Goal: Task Accomplishment & Management: Manage account settings

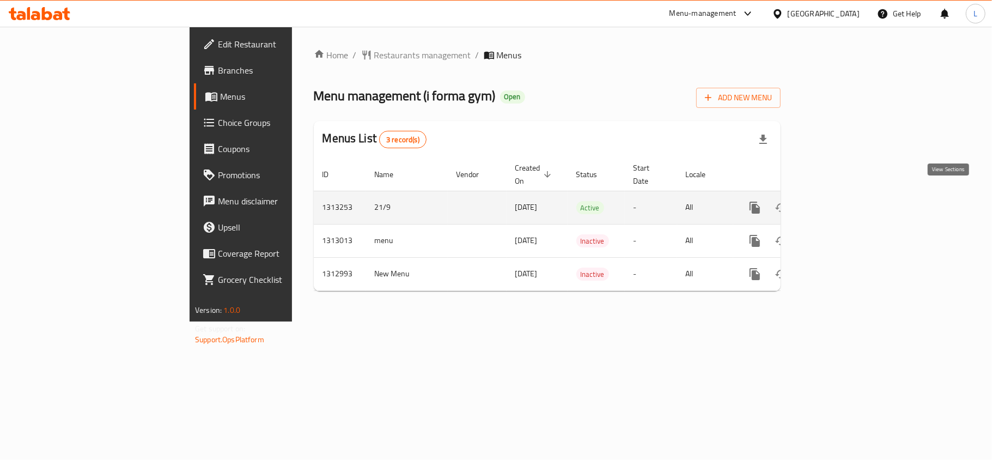
click at [847, 194] on link "enhanced table" at bounding box center [833, 207] width 26 height 26
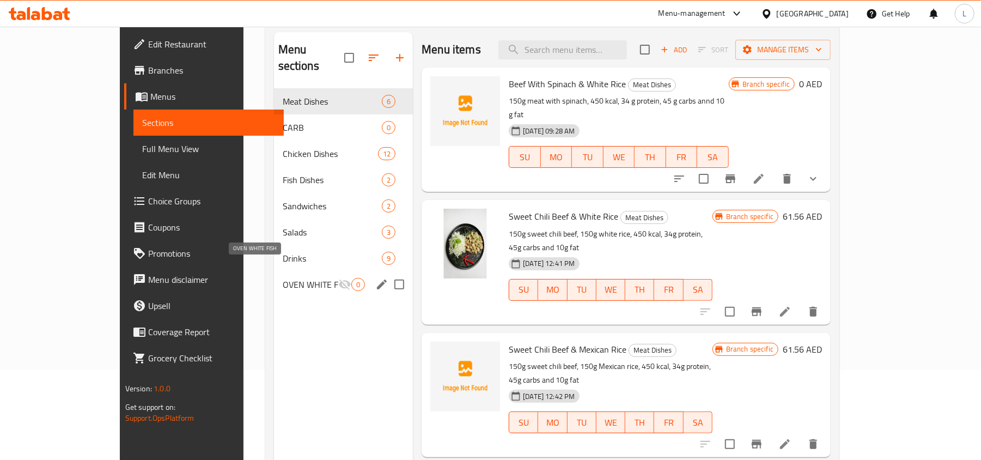
scroll to position [153, 0]
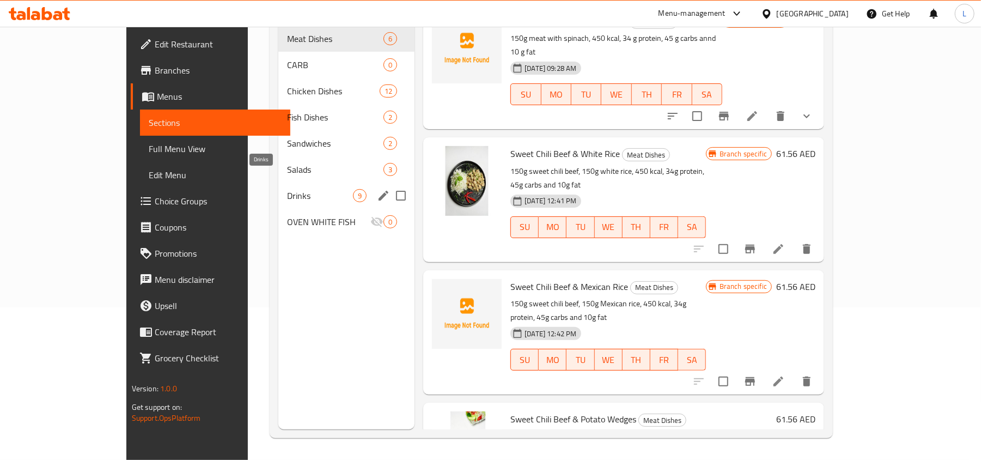
click at [287, 189] on span "Drinks" at bounding box center [320, 195] width 66 height 13
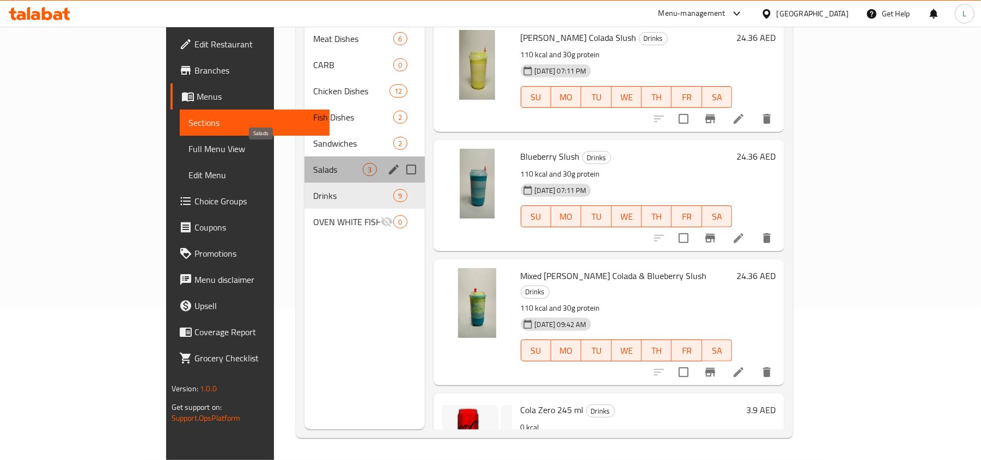
click at [313, 163] on span "Salads" at bounding box center [338, 169] width 50 height 13
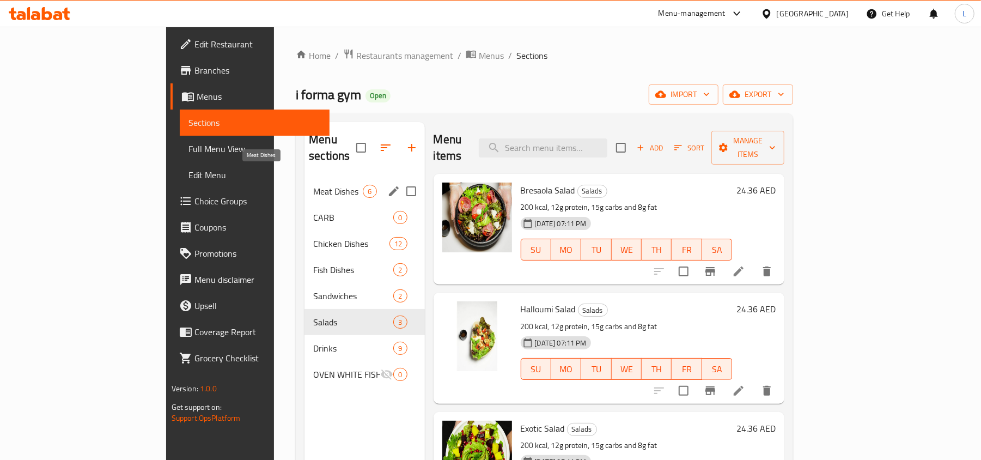
click at [313, 185] on span "Meat Dishes" at bounding box center [338, 191] width 50 height 13
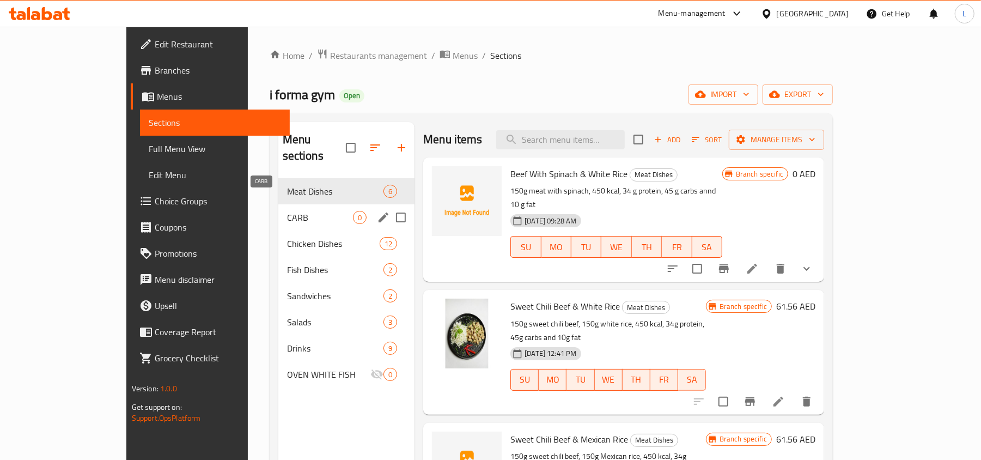
click at [287, 211] on span "CARB" at bounding box center [320, 217] width 66 height 13
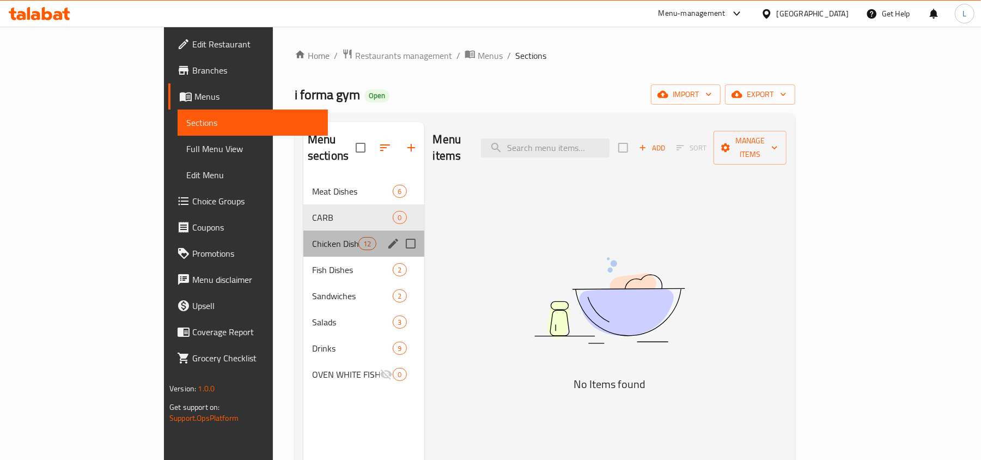
click at [303, 230] on div "Chicken Dishes 12" at bounding box center [363, 243] width 121 height 26
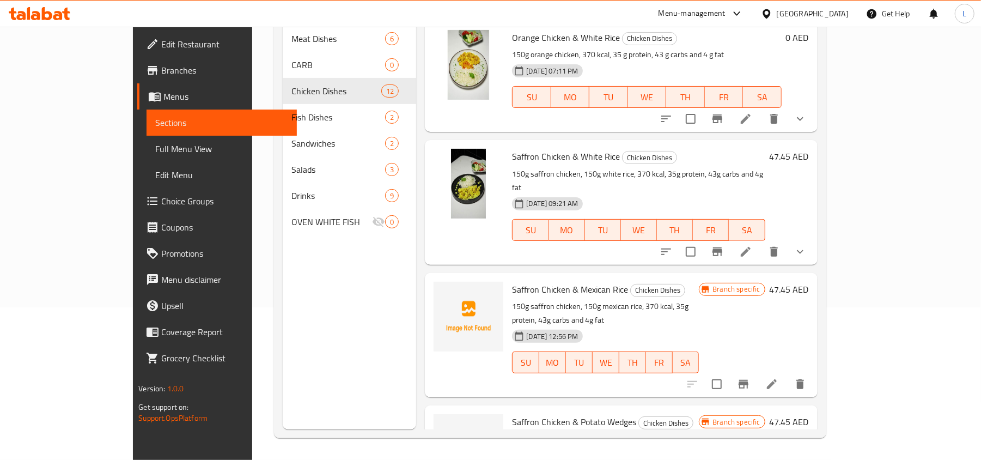
scroll to position [290, 0]
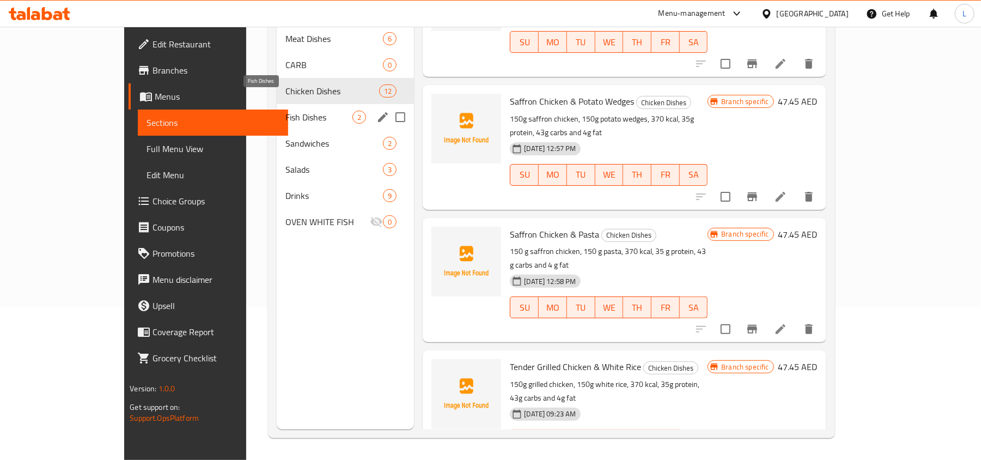
click at [285, 111] on span "Fish Dishes" at bounding box center [318, 117] width 67 height 13
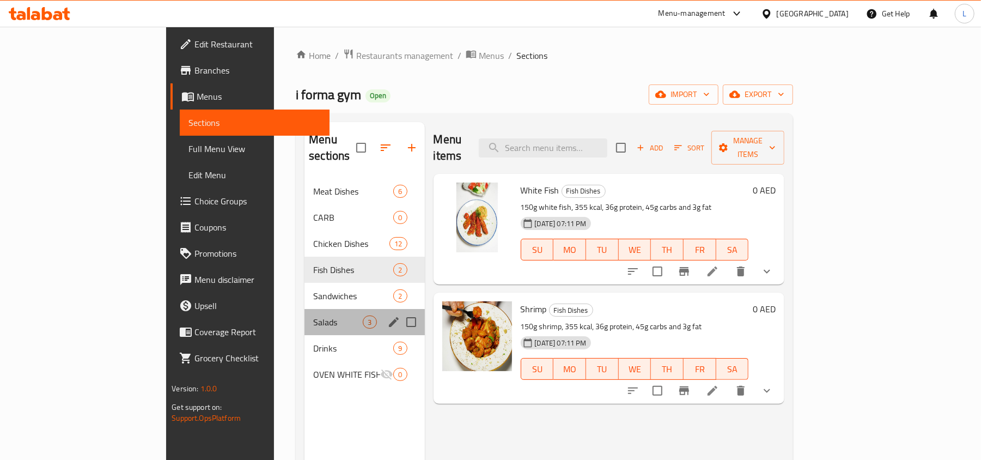
click at [305, 309] on div "Salads 3" at bounding box center [365, 322] width 120 height 26
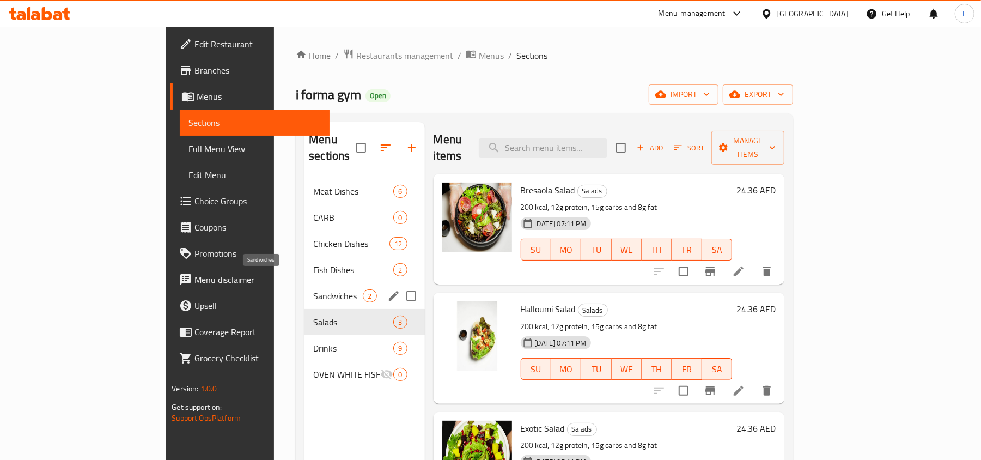
click at [313, 289] on span "Sandwiches" at bounding box center [338, 295] width 50 height 13
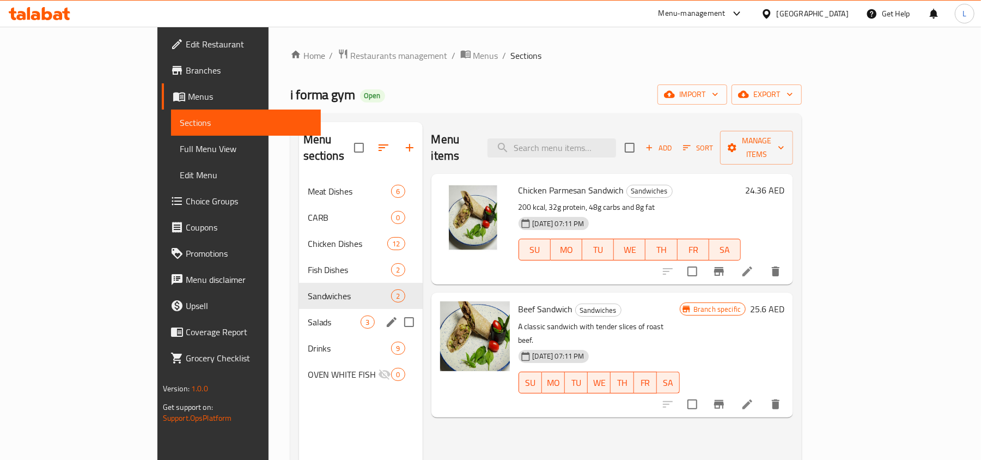
click at [299, 317] on div "Salads 3" at bounding box center [361, 322] width 124 height 26
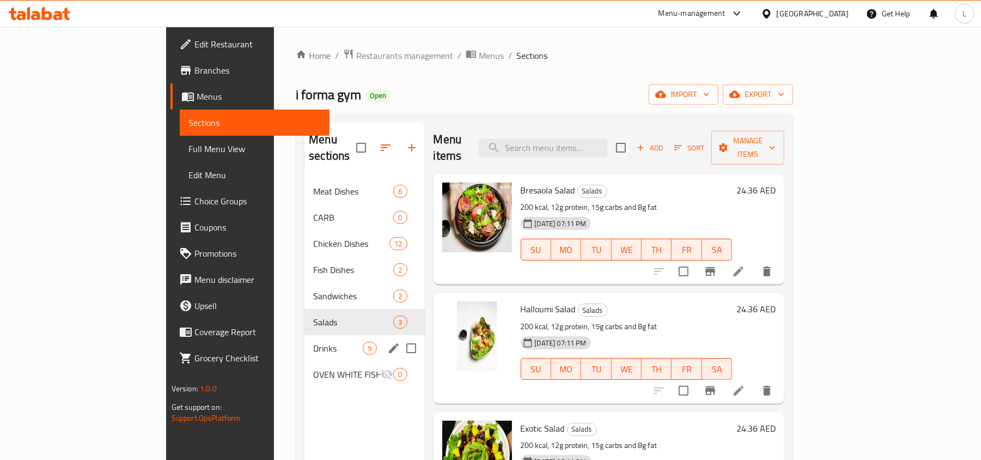
click at [313, 342] on span "Drinks" at bounding box center [338, 348] width 50 height 13
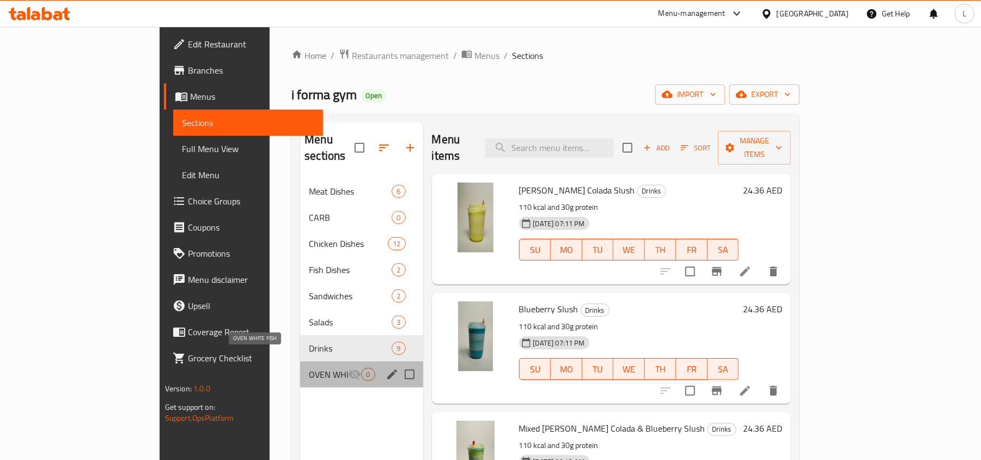
click at [309, 368] on span "OVEN WHITE FISH" at bounding box center [328, 374] width 39 height 13
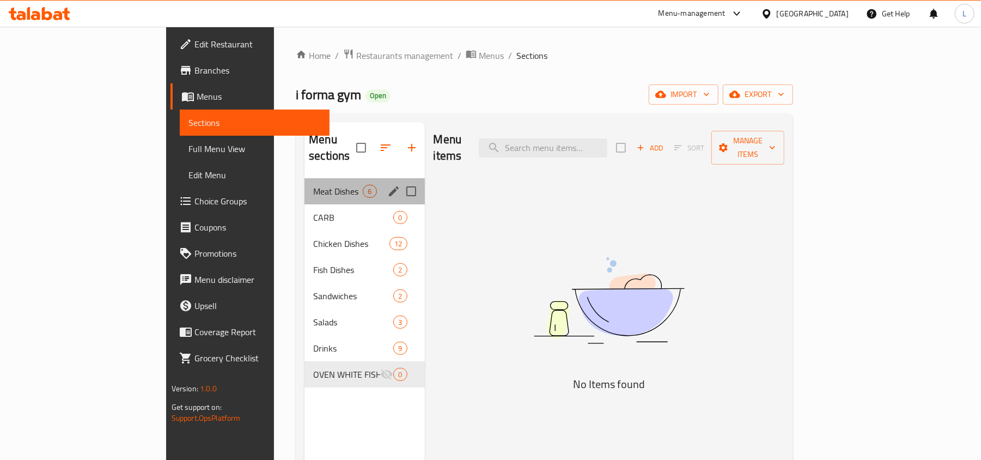
click at [305, 184] on div "Meat Dishes 6" at bounding box center [365, 191] width 120 height 26
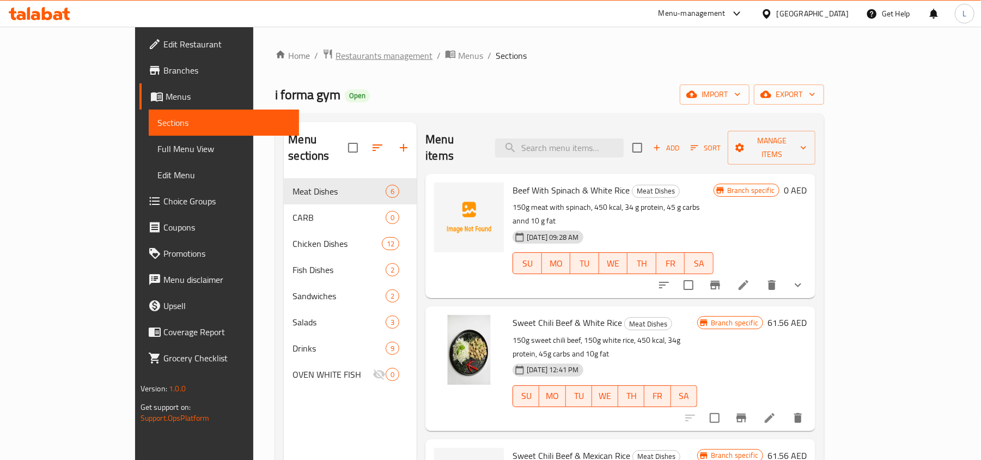
click at [336, 59] on span "Restaurants management" at bounding box center [384, 55] width 97 height 13
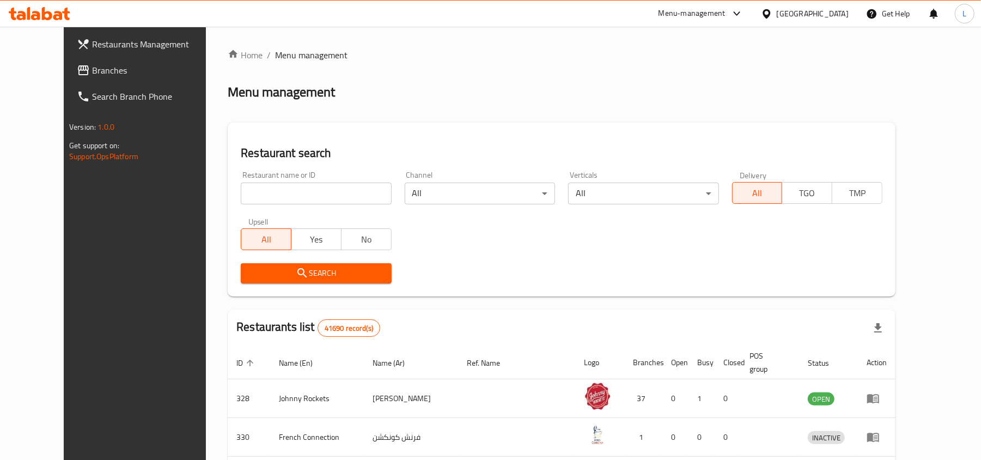
click at [794, 14] on div "[GEOGRAPHIC_DATA]" at bounding box center [813, 14] width 72 height 12
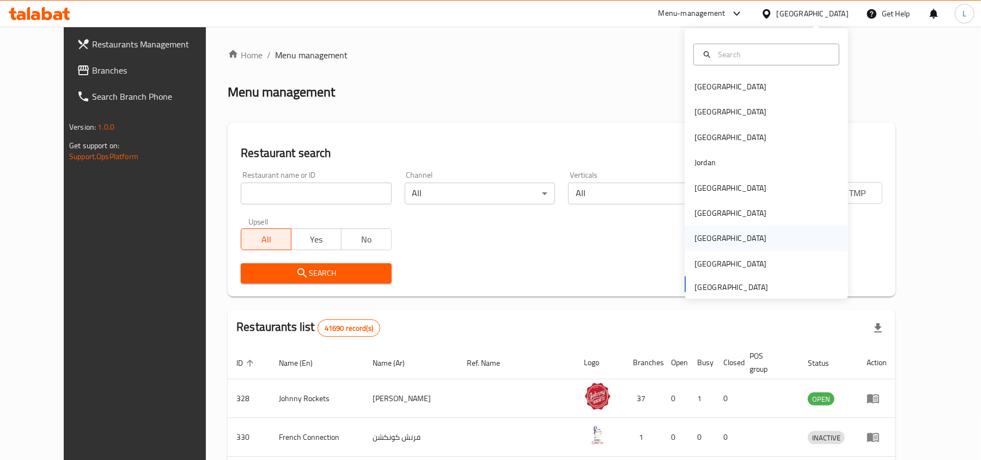
click at [702, 236] on div "[GEOGRAPHIC_DATA]" at bounding box center [731, 238] width 72 height 12
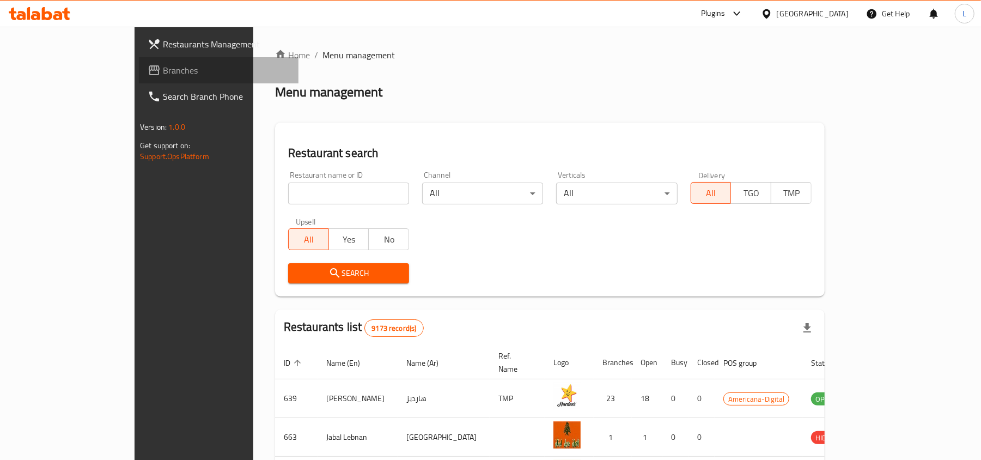
click at [163, 71] on span "Branches" at bounding box center [226, 70] width 127 height 13
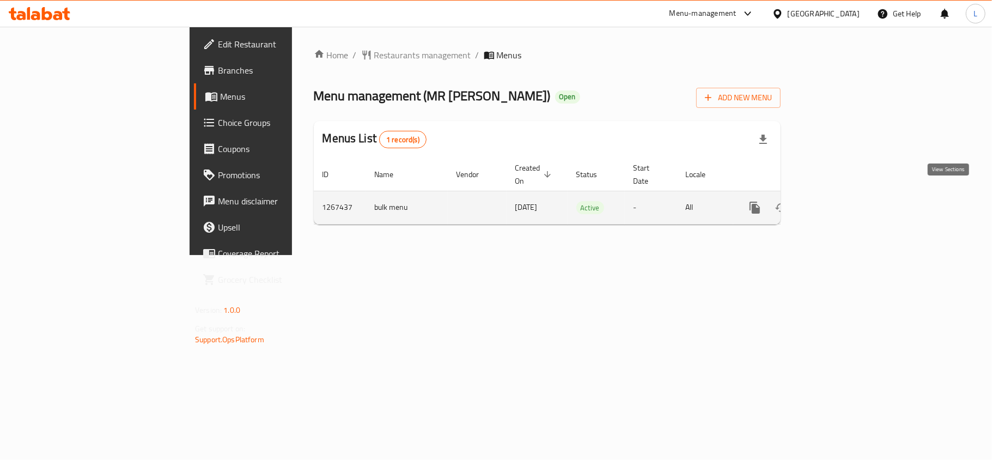
click at [840, 201] on icon "enhanced table" at bounding box center [833, 207] width 13 height 13
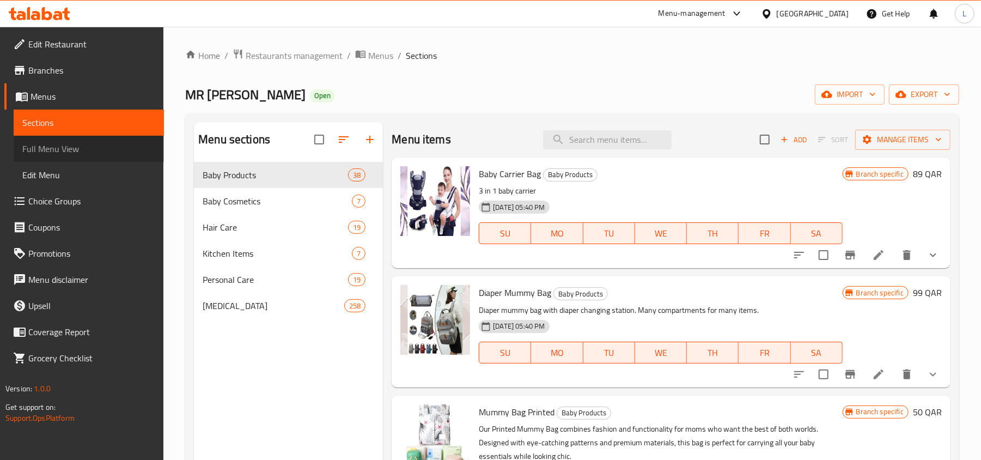
click at [82, 147] on span "Full Menu View" at bounding box center [88, 148] width 133 height 13
click at [44, 155] on span "Full Menu View" at bounding box center [88, 148] width 133 height 13
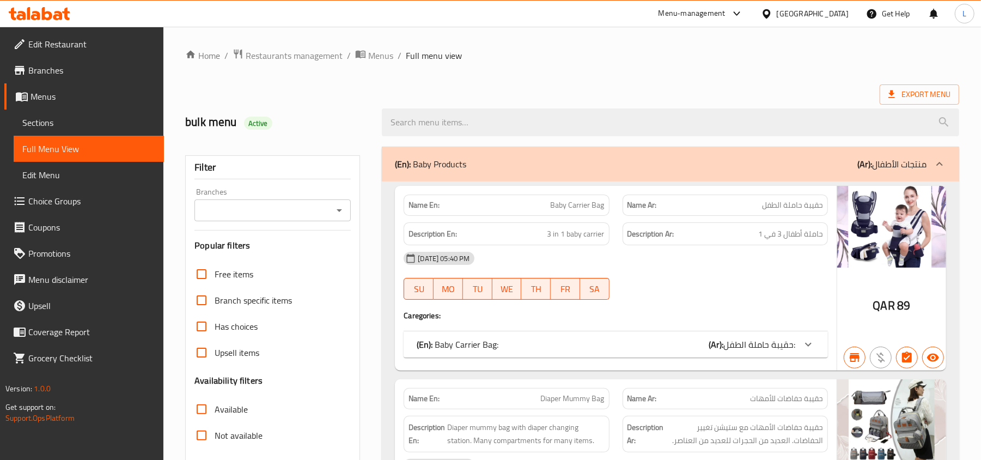
click at [382, 57] on span "Menus" at bounding box center [380, 55] width 25 height 13
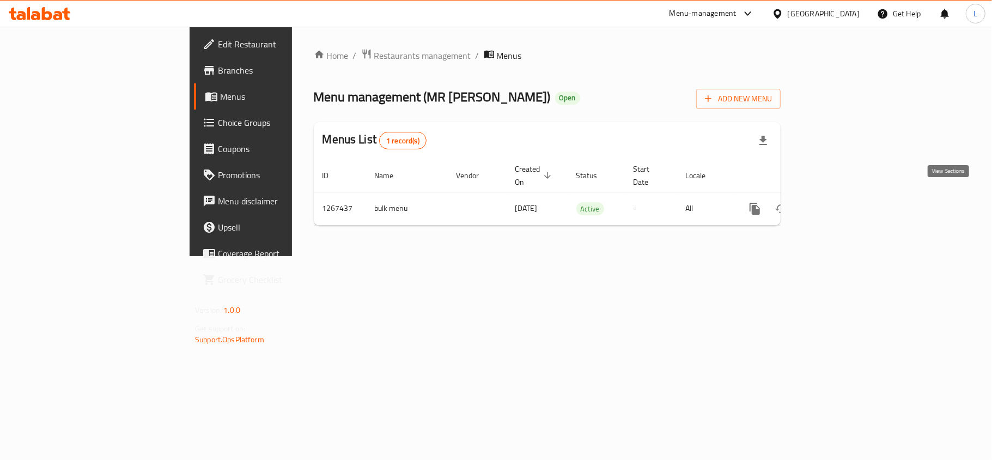
drag, startPoint x: 955, startPoint y: 197, endPoint x: 971, endPoint y: 194, distance: 16.0
click at [847, 197] on link "enhanced table" at bounding box center [833, 209] width 26 height 26
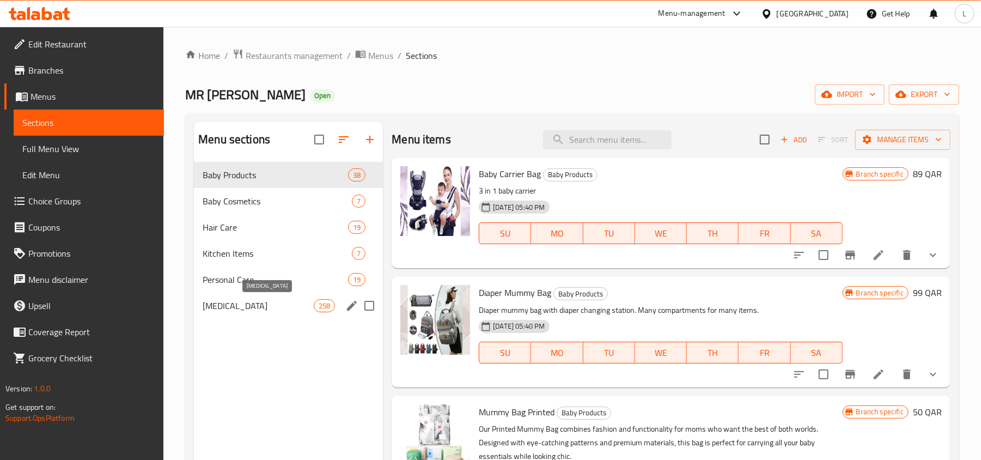
click at [269, 303] on span "Skin care" at bounding box center [258, 305] width 111 height 13
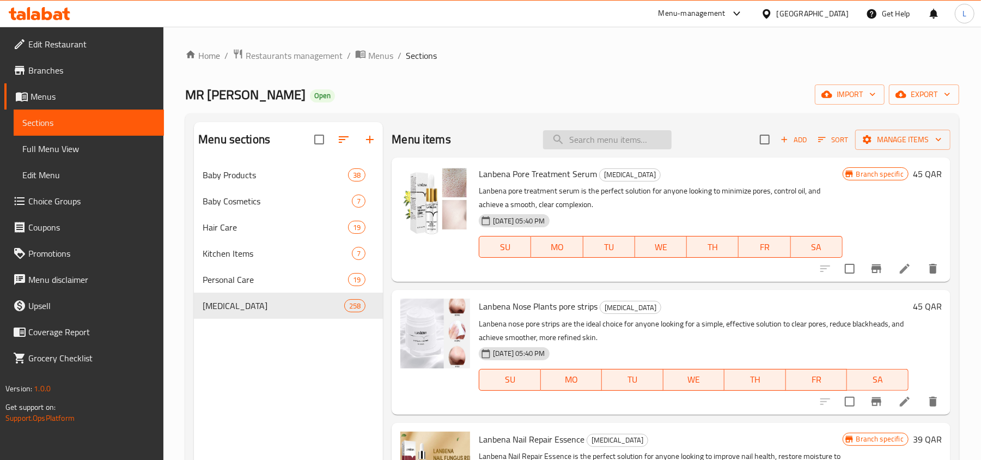
click at [605, 145] on input "search" at bounding box center [607, 139] width 129 height 19
paste input "serum"
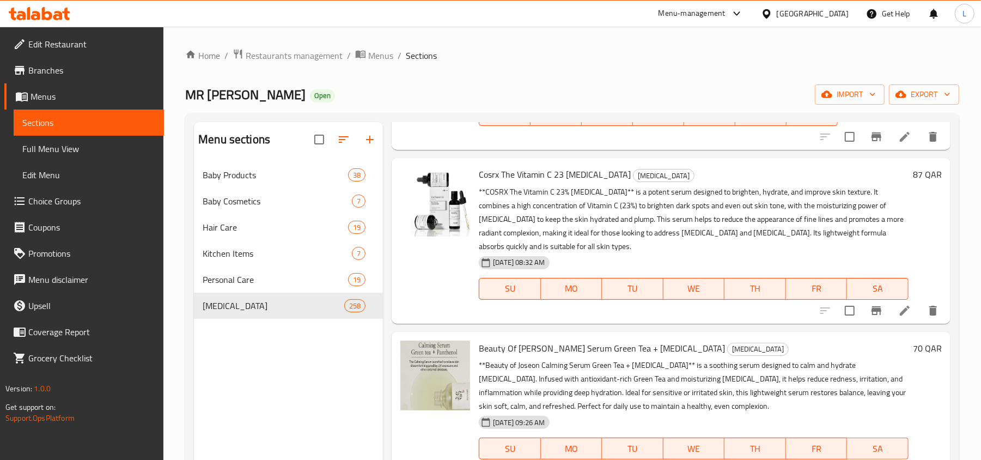
scroll to position [4286, 0]
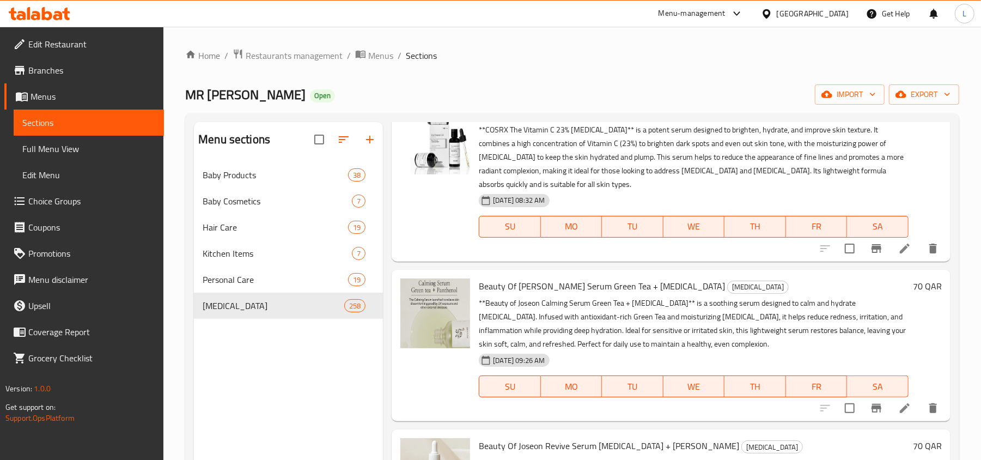
type input "serum"
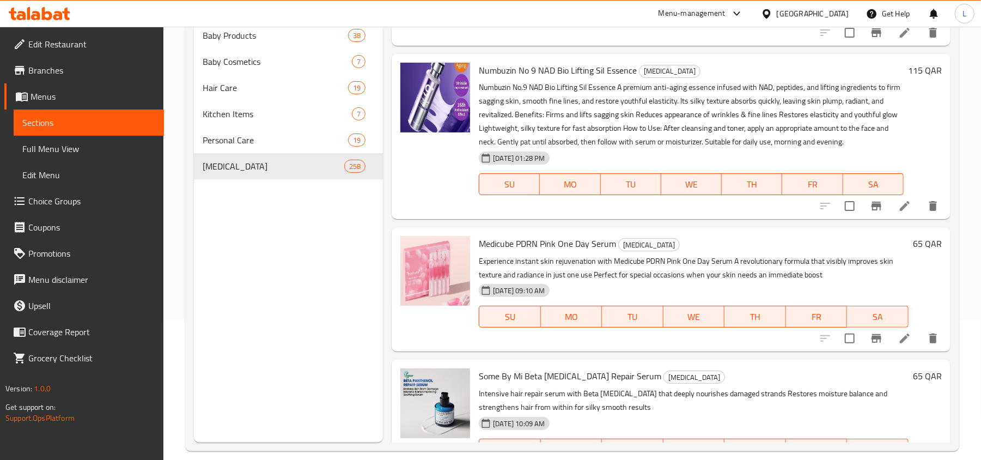
scroll to position [153, 0]
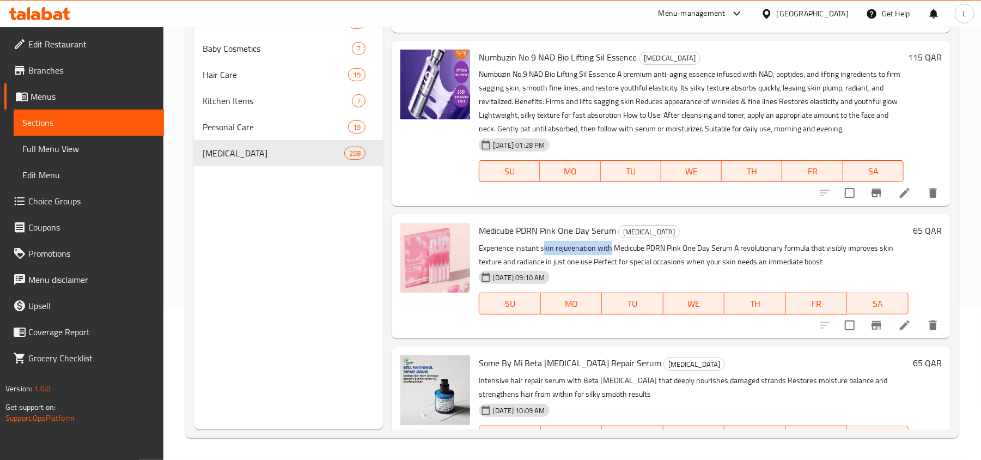
drag, startPoint x: 544, startPoint y: 208, endPoint x: 609, endPoint y: 212, distance: 65.0
click at [609, 241] on p "Experience instant skin rejuvenation with Medicube PDRN Pink One Day Serum A re…" at bounding box center [694, 254] width 430 height 27
click at [899, 315] on li at bounding box center [905, 325] width 31 height 20
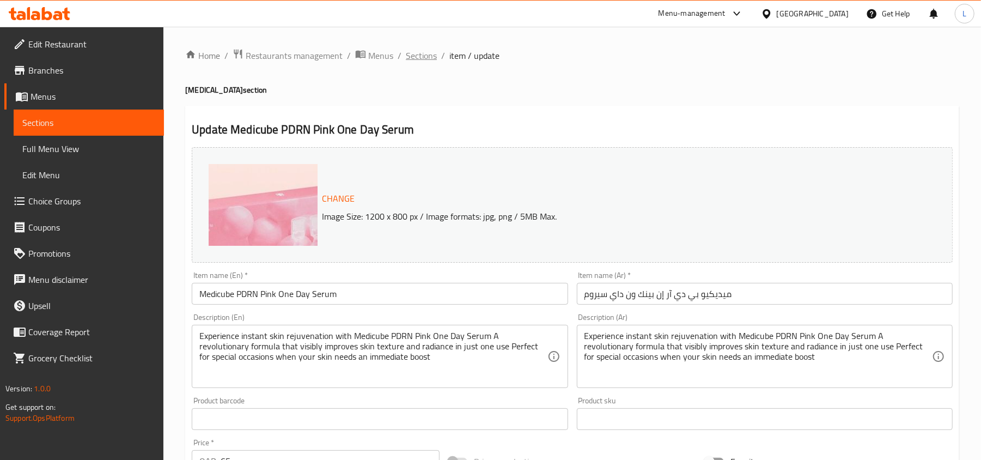
click at [434, 54] on span "Sections" at bounding box center [421, 55] width 31 height 13
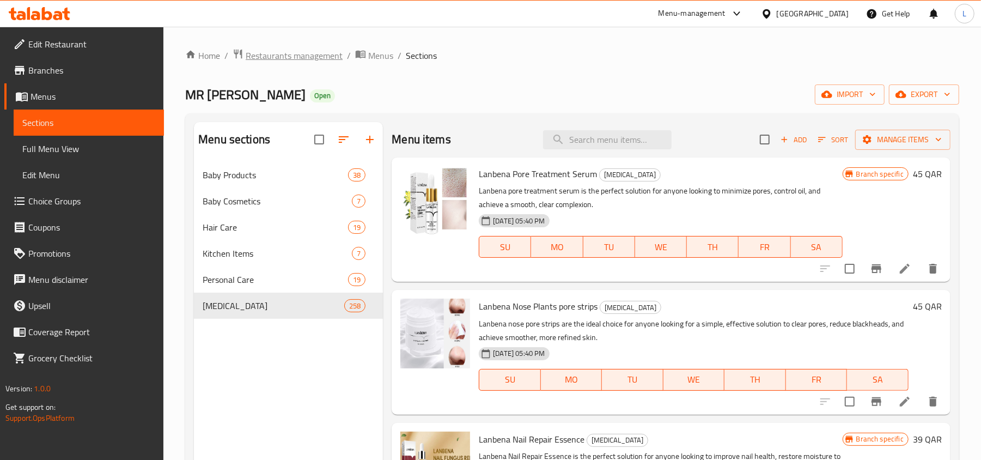
click at [279, 56] on span "Restaurants management" at bounding box center [294, 55] width 97 height 13
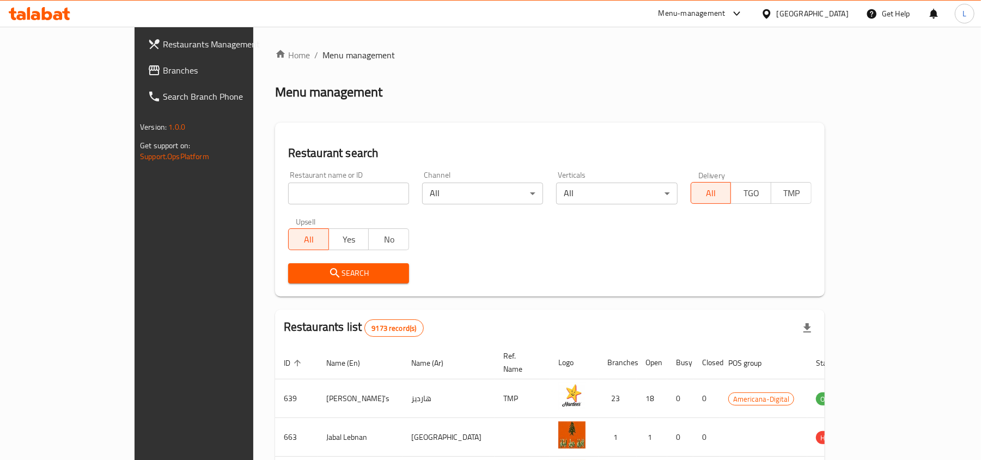
click at [836, 9] on div "Qatar" at bounding box center [813, 14] width 72 height 12
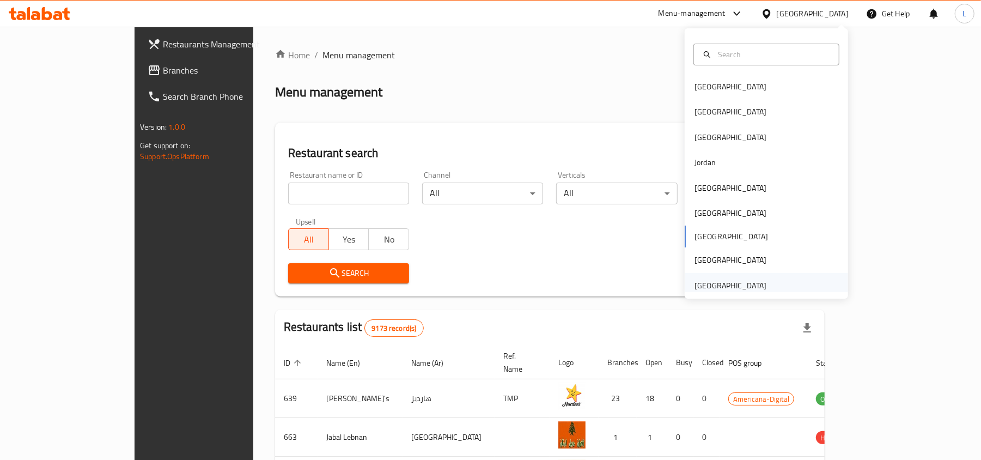
click at [741, 284] on div "United Arab Emirates" at bounding box center [731, 285] width 72 height 12
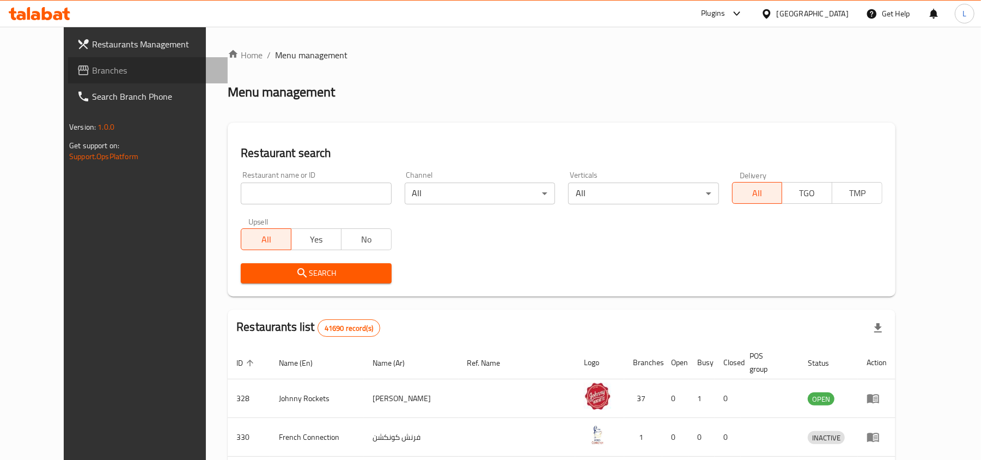
click at [92, 70] on span "Branches" at bounding box center [155, 70] width 127 height 13
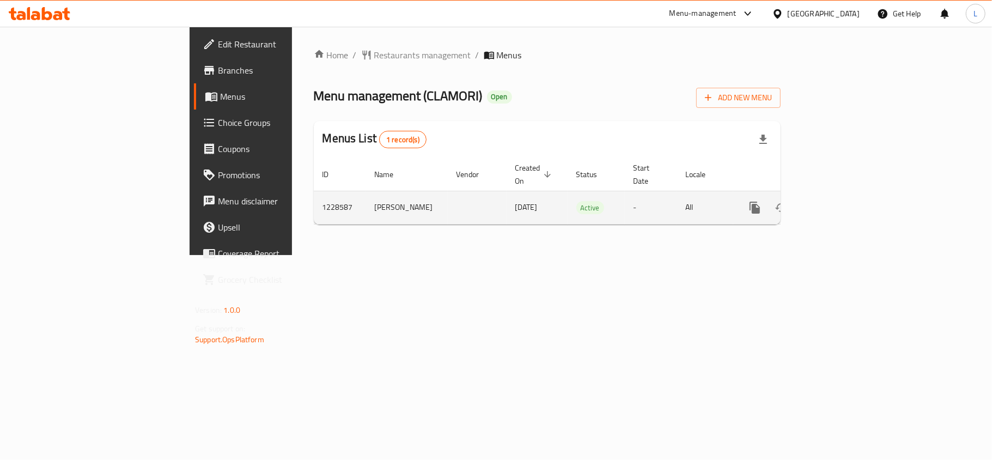
drag, startPoint x: 0, startPoint y: 0, endPoint x: 943, endPoint y: 199, distance: 963.3
click at [840, 201] on icon "enhanced table" at bounding box center [833, 207] width 13 height 13
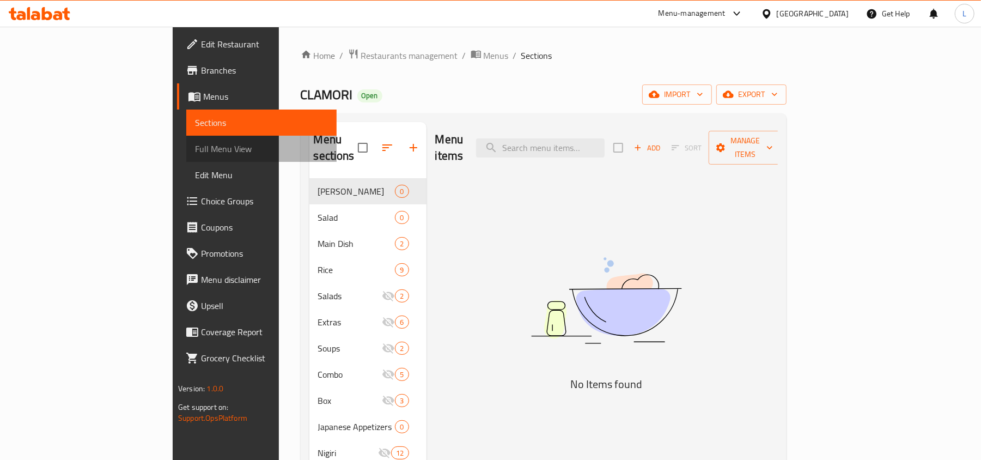
click at [195, 147] on span "Full Menu View" at bounding box center [261, 148] width 133 height 13
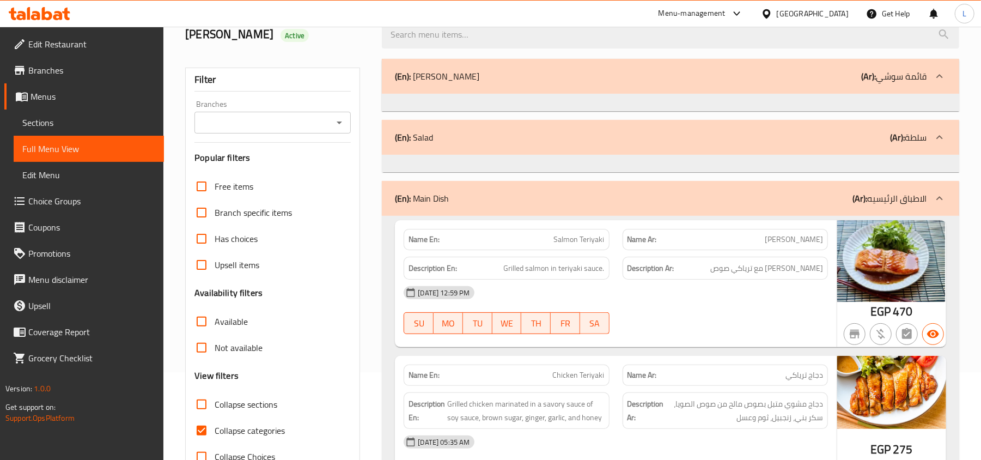
scroll to position [218, 0]
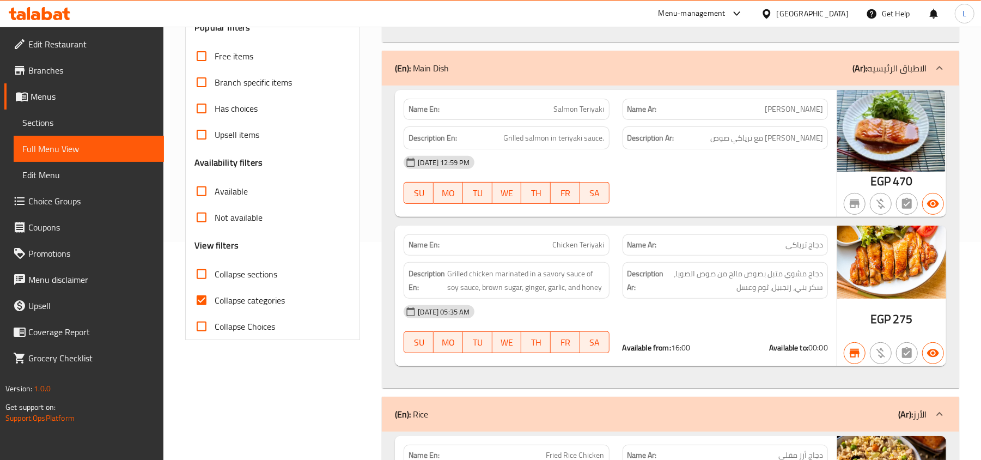
click at [206, 306] on input "Collapse categories" at bounding box center [202, 300] width 26 height 26
checkbox input "false"
click at [202, 270] on input "Collapse sections" at bounding box center [202, 274] width 26 height 26
checkbox input "true"
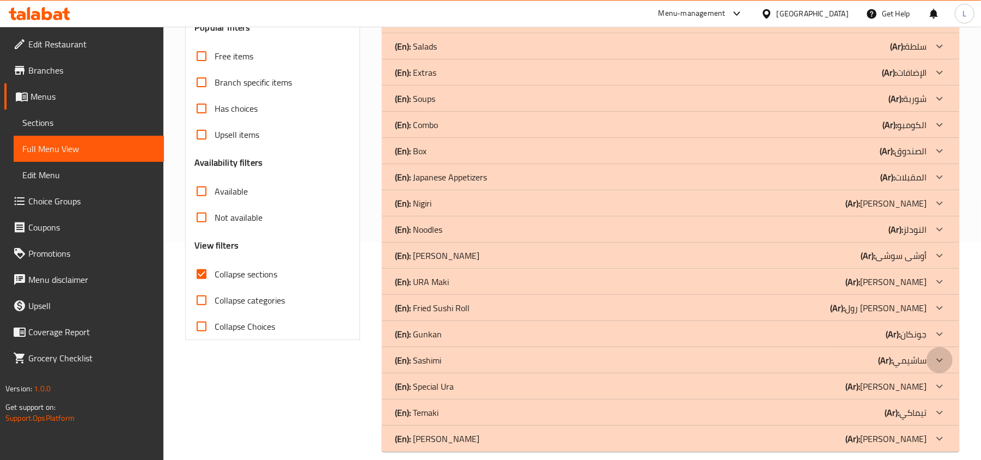
click at [937, 363] on icon at bounding box center [939, 360] width 13 height 13
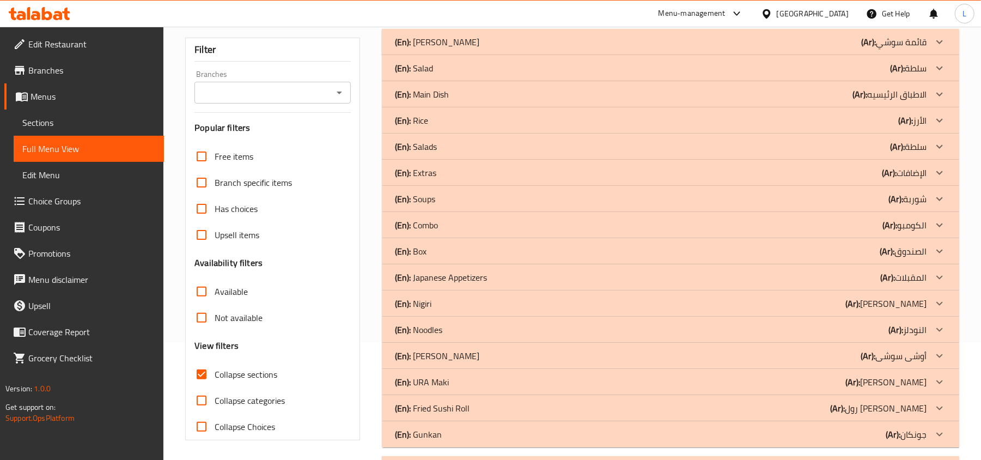
scroll to position [145, 0]
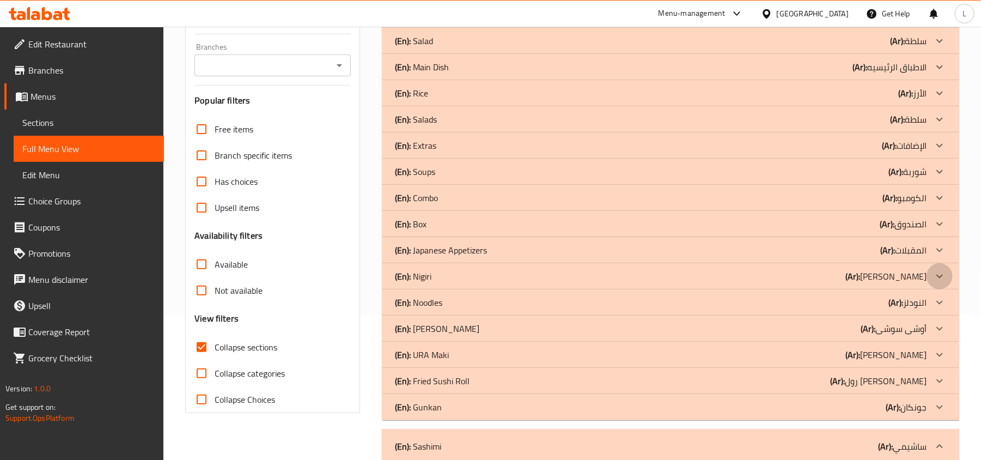
click at [951, 277] on div at bounding box center [940, 276] width 26 height 26
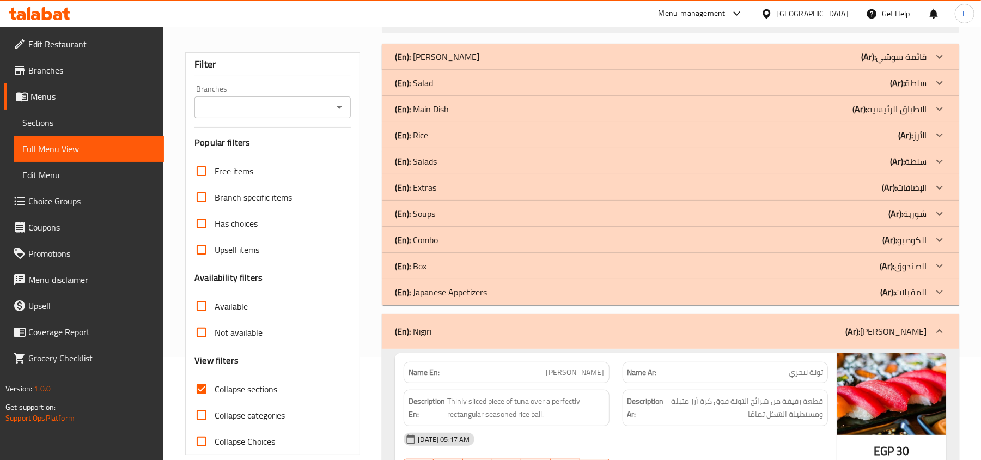
scroll to position [0, 0]
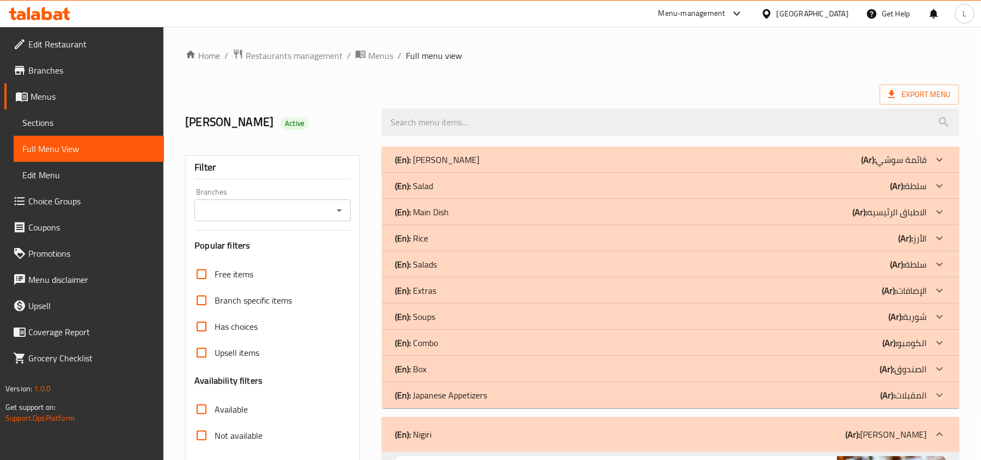
click at [952, 314] on div at bounding box center [940, 316] width 26 height 26
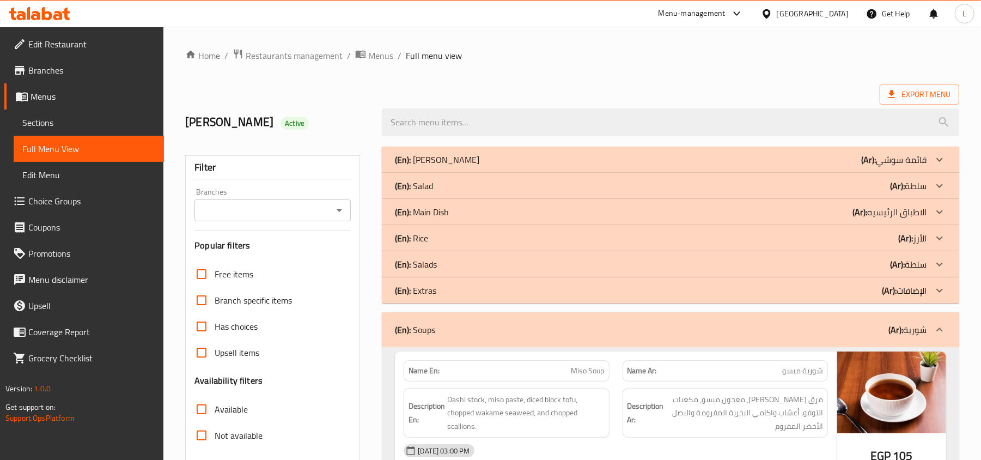
drag, startPoint x: 375, startPoint y: 61, endPoint x: 355, endPoint y: 16, distance: 48.8
click at [375, 61] on span "Menus" at bounding box center [380, 55] width 25 height 13
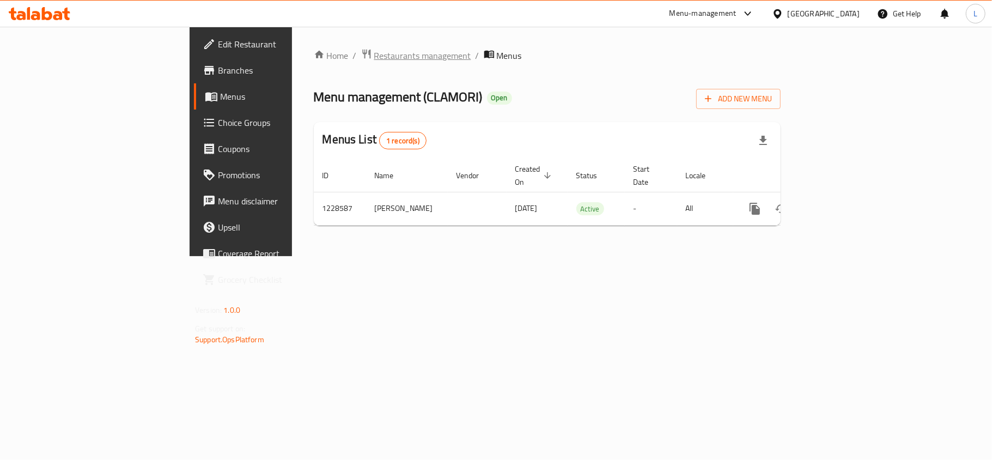
click at [374, 56] on span "Restaurants management" at bounding box center [422, 55] width 97 height 13
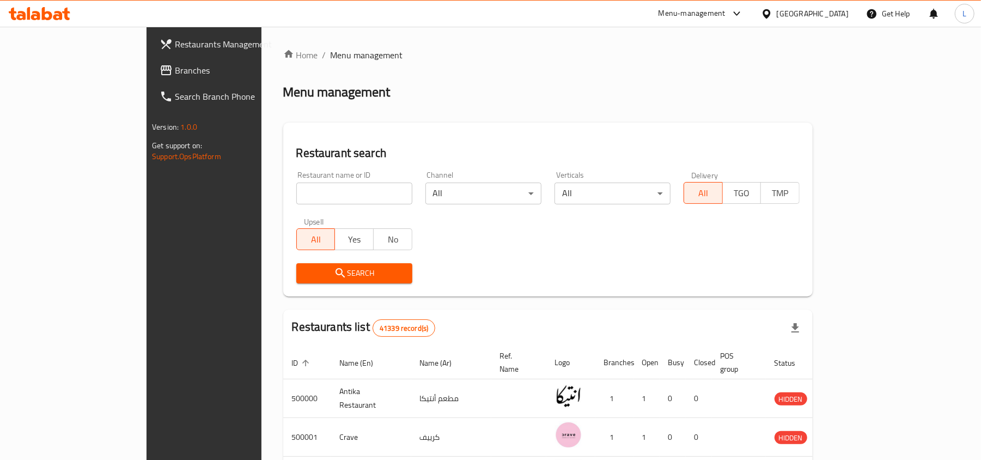
click at [827, 20] on div "[GEOGRAPHIC_DATA]" at bounding box center [804, 14] width 105 height 26
click at [831, 18] on div "[GEOGRAPHIC_DATA]" at bounding box center [813, 14] width 72 height 12
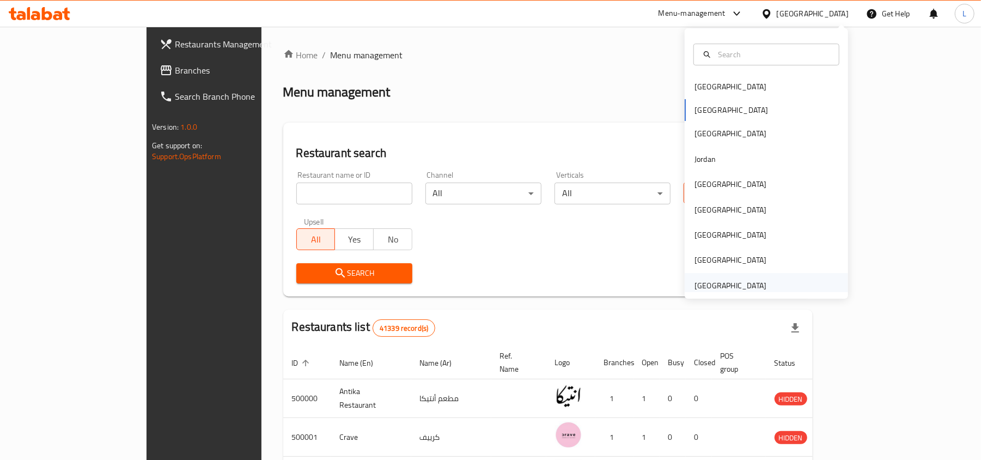
click at [745, 289] on div "United Arab Emirates" at bounding box center [731, 285] width 72 height 12
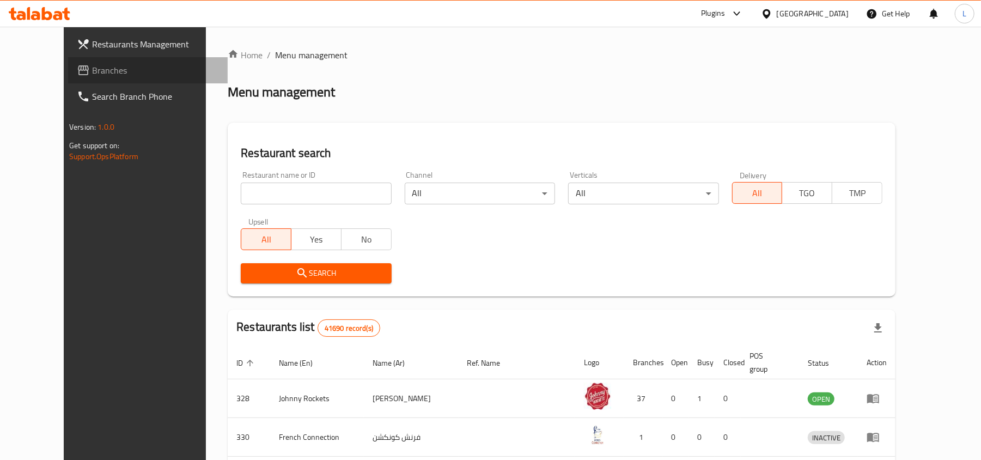
click at [92, 64] on span "Branches" at bounding box center [155, 70] width 127 height 13
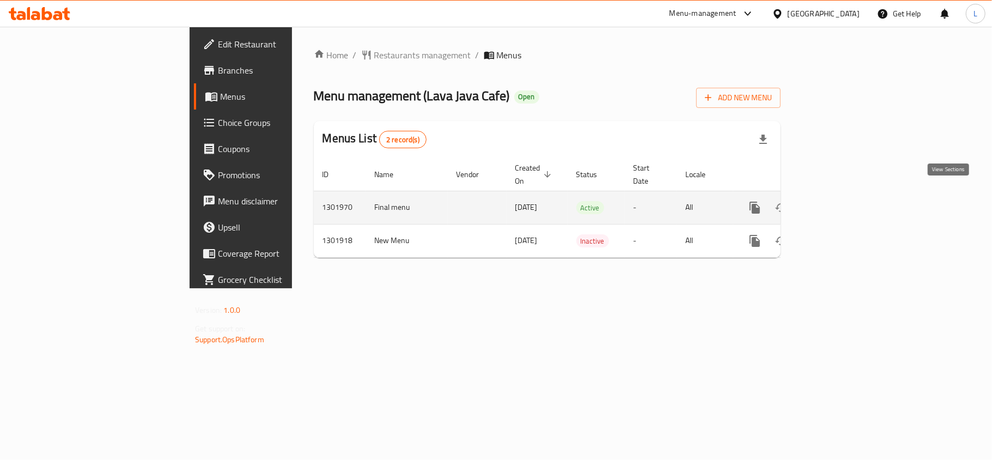
click at [840, 201] on icon "enhanced table" at bounding box center [833, 207] width 13 height 13
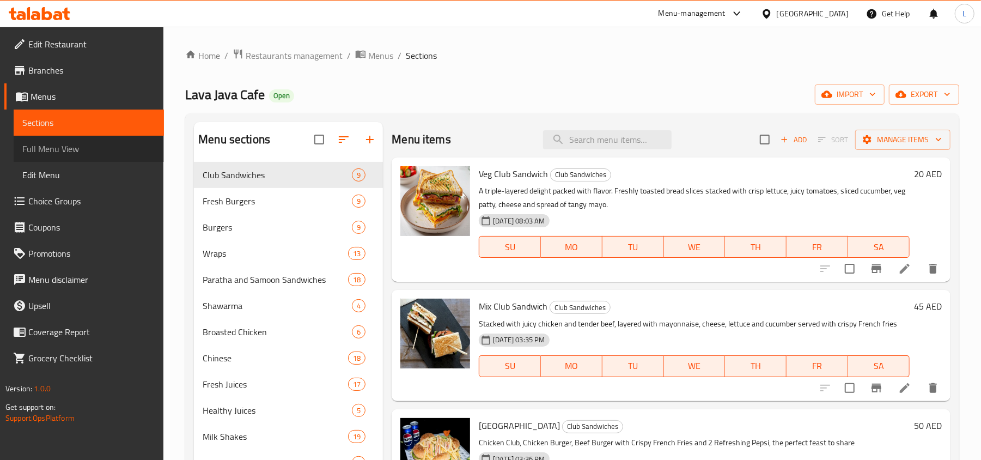
click at [88, 151] on span "Full Menu View" at bounding box center [88, 148] width 133 height 13
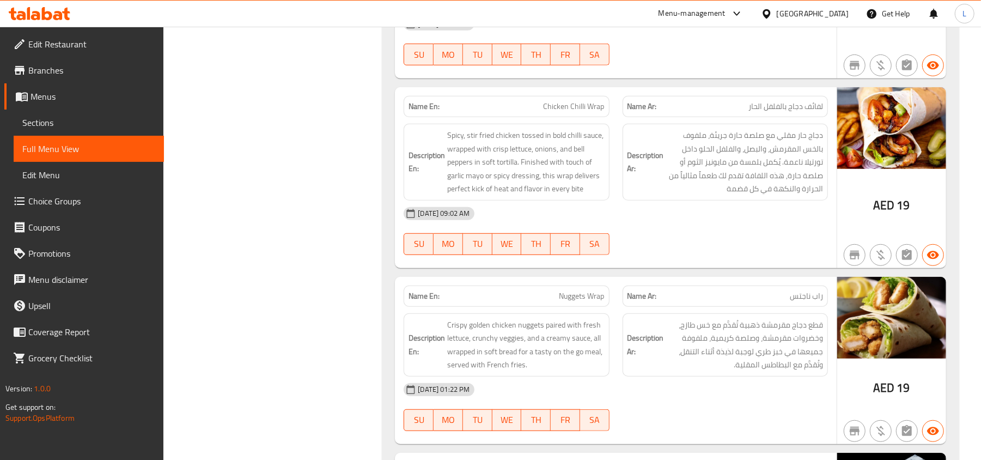
scroll to position [6320, 0]
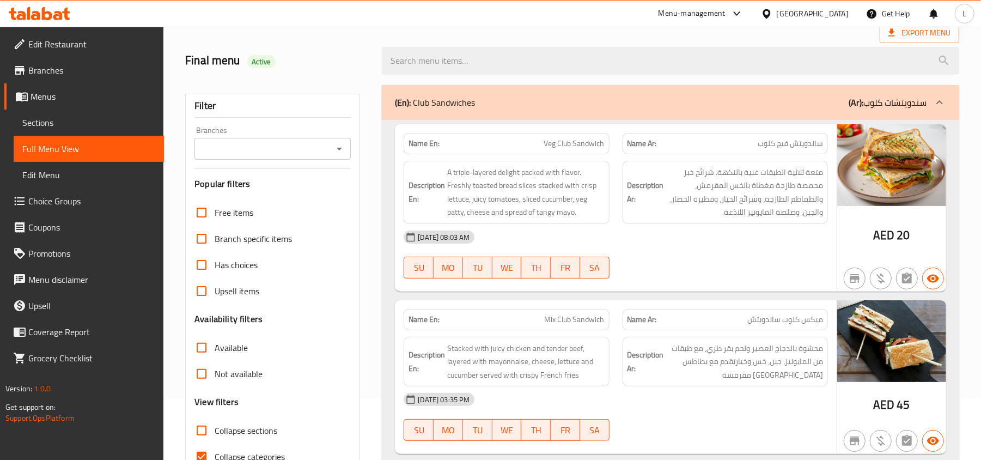
scroll to position [0, 0]
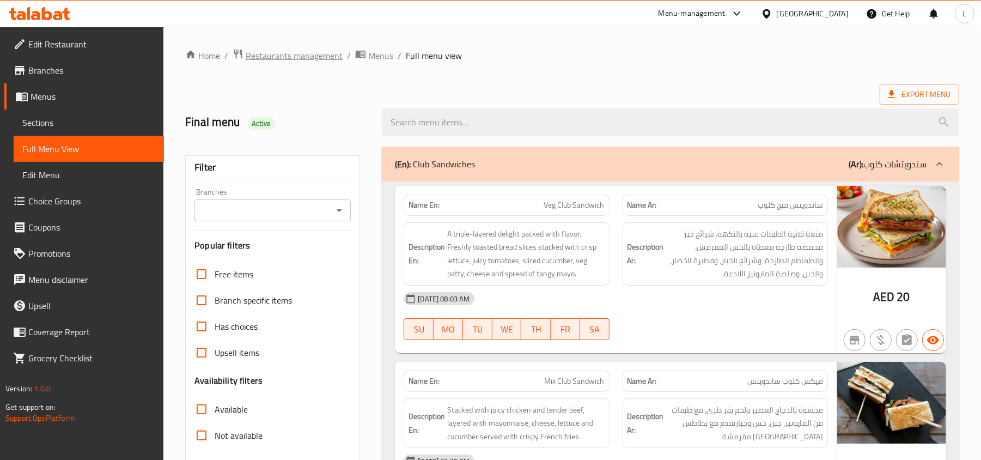
click at [299, 54] on span "Restaurants management" at bounding box center [294, 55] width 97 height 13
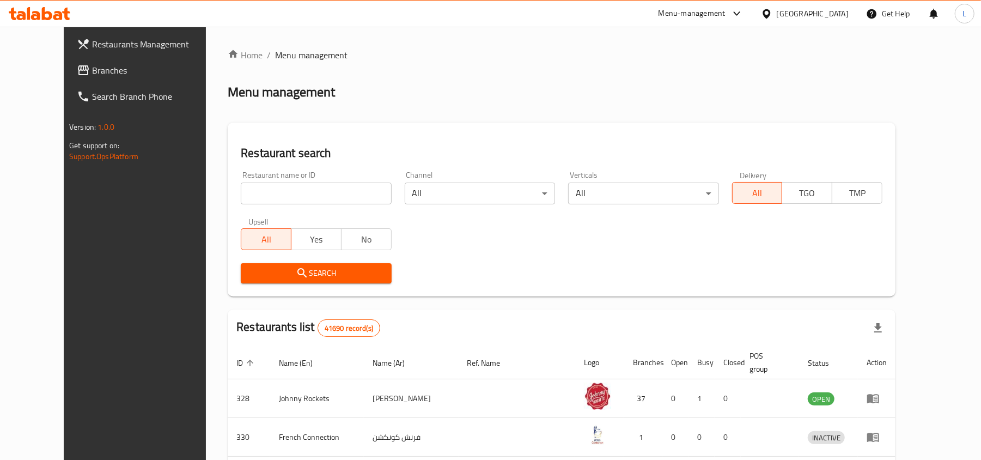
click at [787, 20] on div "United Arab Emirates" at bounding box center [813, 14] width 72 height 12
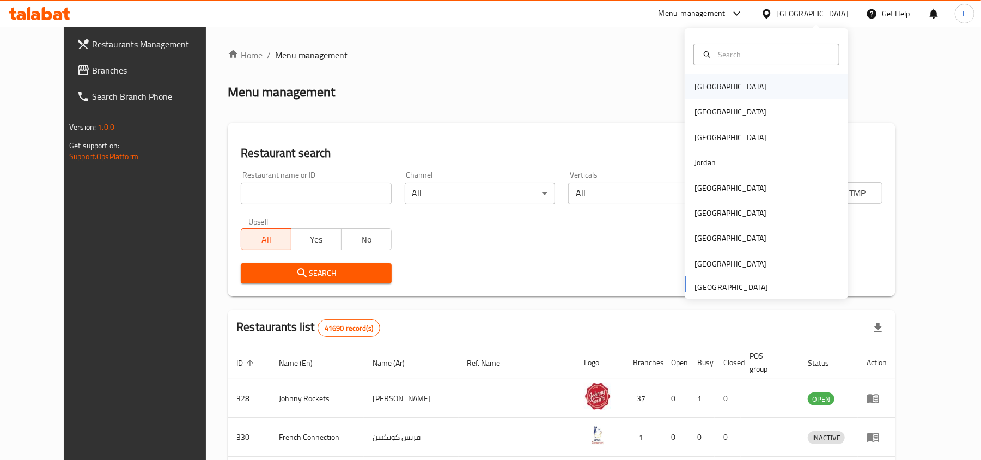
click at [695, 89] on div "Bahrain" at bounding box center [731, 87] width 72 height 12
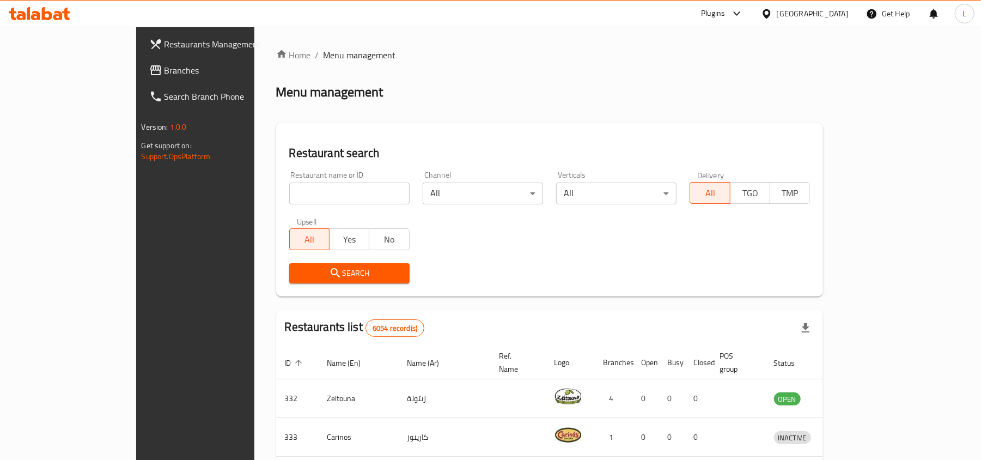
click at [165, 65] on span "Branches" at bounding box center [228, 70] width 127 height 13
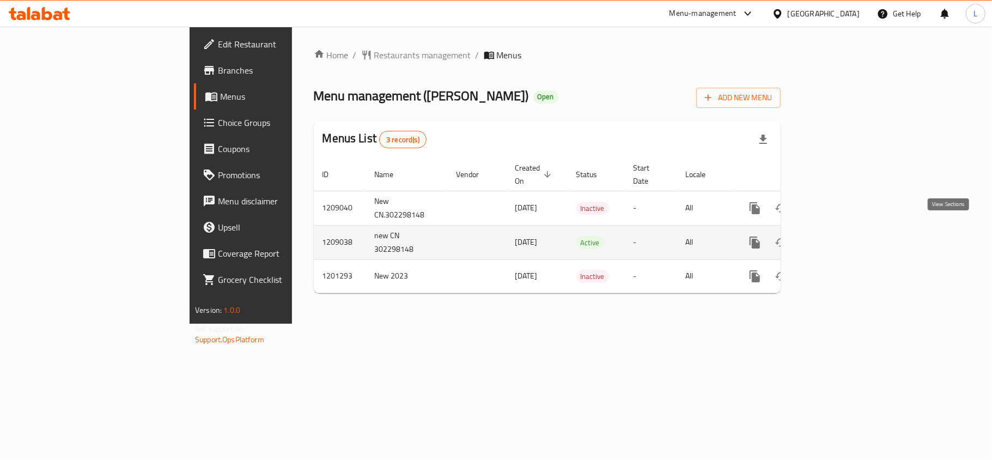
click at [840, 236] on icon "enhanced table" at bounding box center [833, 242] width 13 height 13
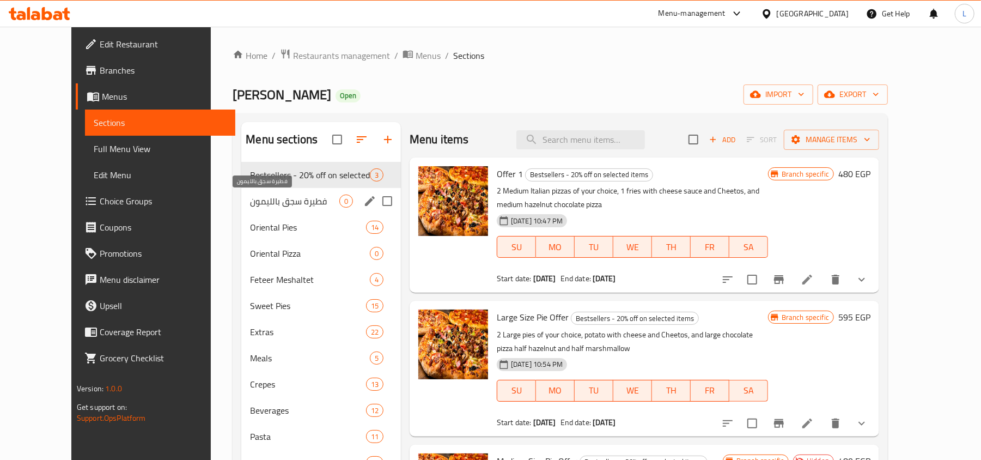
click at [299, 196] on span "فطيرة سجق بالليمون" at bounding box center [294, 200] width 89 height 13
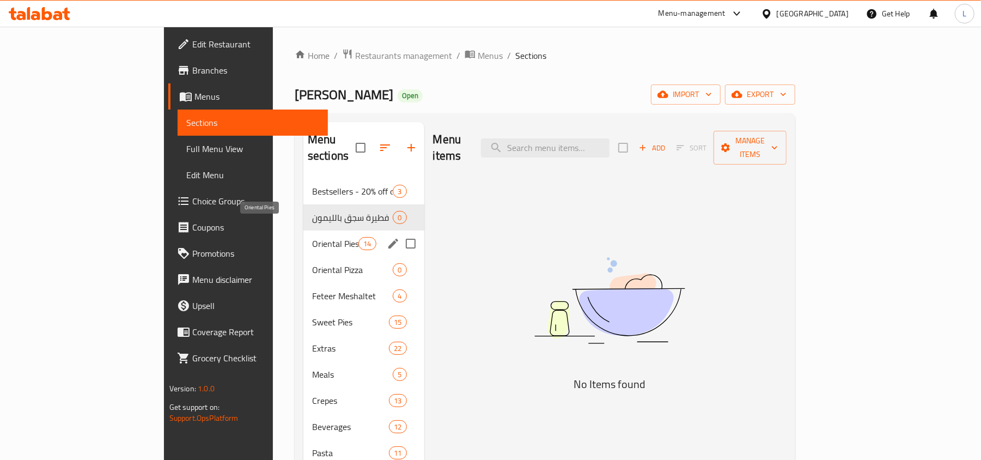
click at [312, 237] on span "Oriental Pies" at bounding box center [335, 243] width 46 height 13
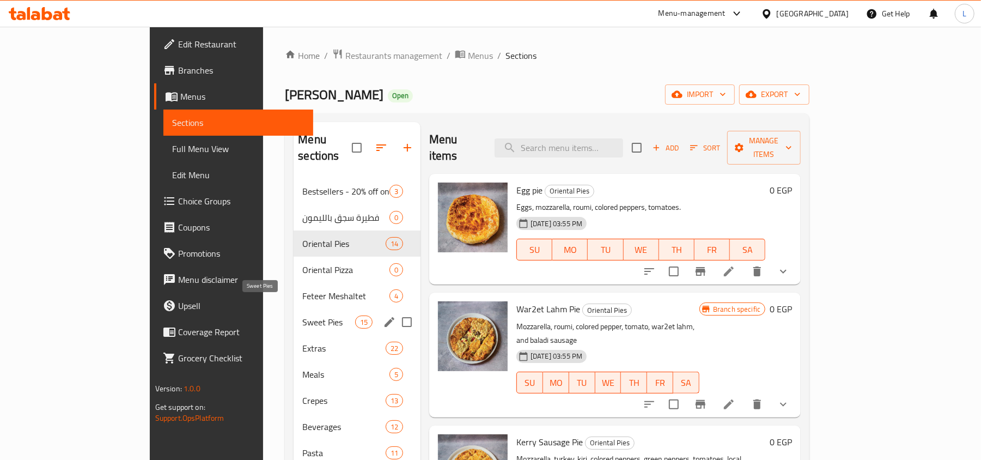
click at [304, 315] on span "Sweet Pies" at bounding box center [328, 321] width 52 height 13
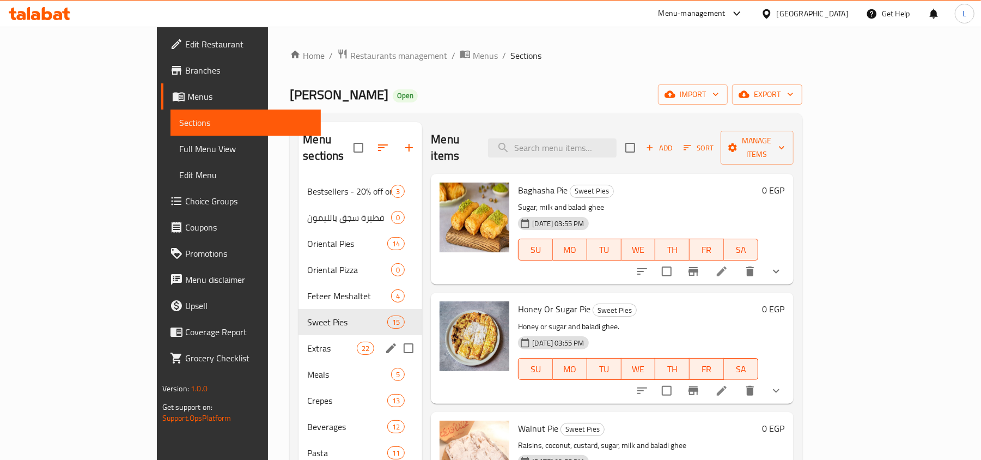
click at [303, 344] on div "Bestsellers - 20% off on selected items 3 فطيرة سجق بالليمون 0 Oriental Pies 14…" at bounding box center [361, 335] width 124 height 314
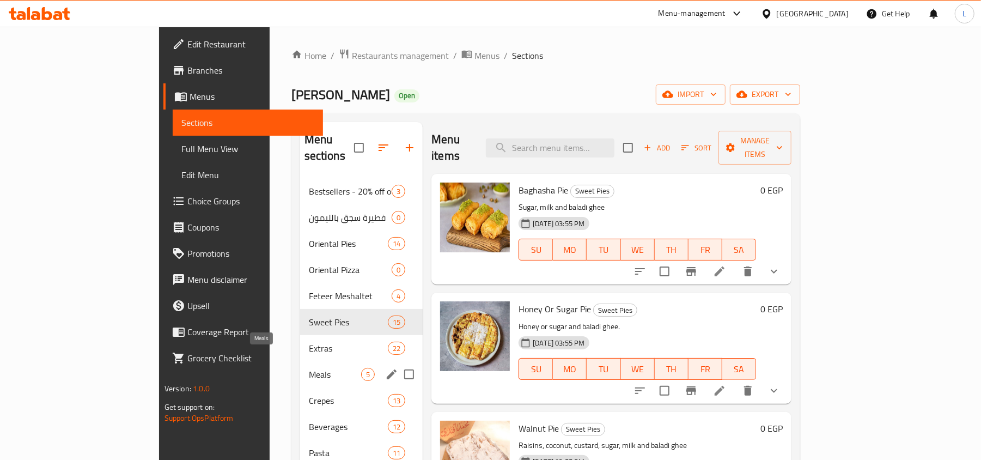
click at [309, 368] on span "Meals" at bounding box center [335, 374] width 52 height 13
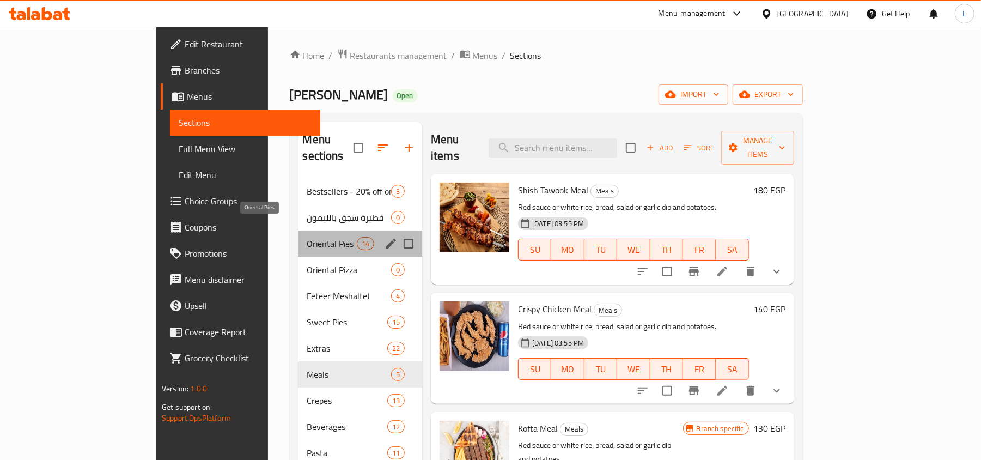
click at [307, 237] on span "Oriental Pies" at bounding box center [332, 243] width 50 height 13
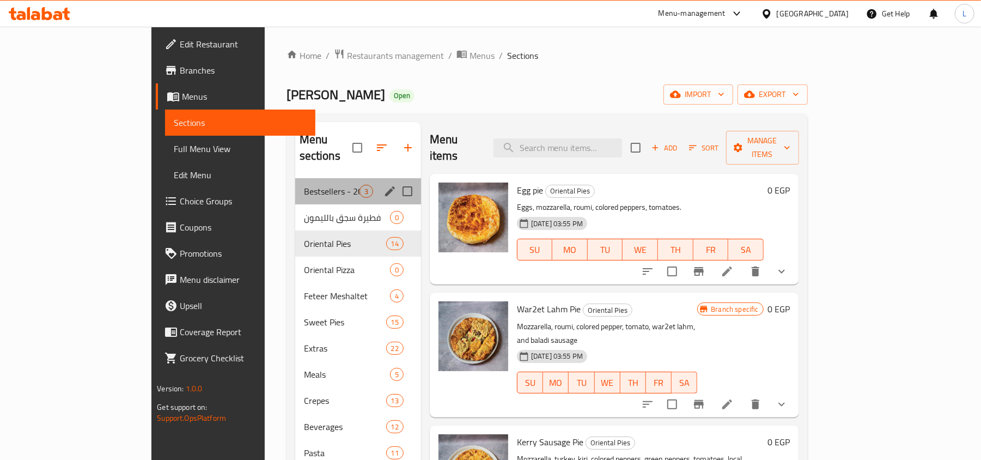
click at [295, 178] on div "Bestsellers - 20% off on selected items 3" at bounding box center [358, 191] width 126 height 26
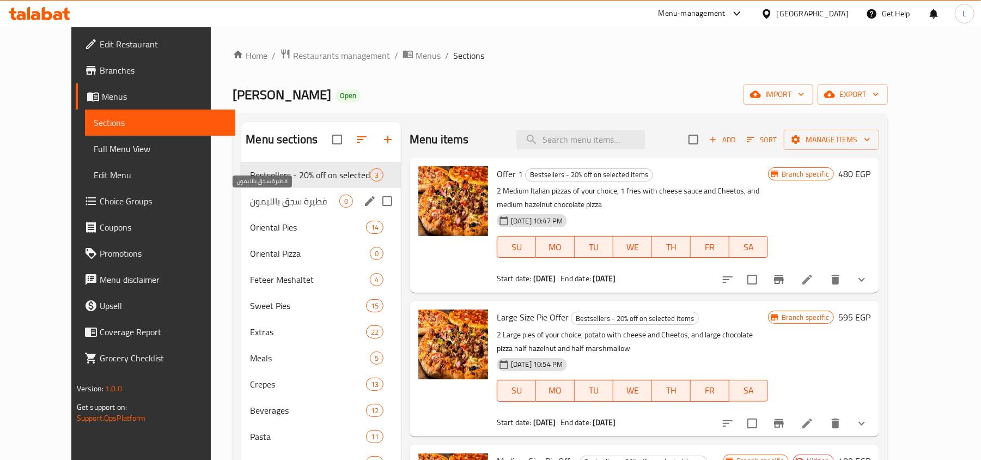
click at [250, 199] on span "فطيرة سجق بالليمون" at bounding box center [294, 200] width 89 height 13
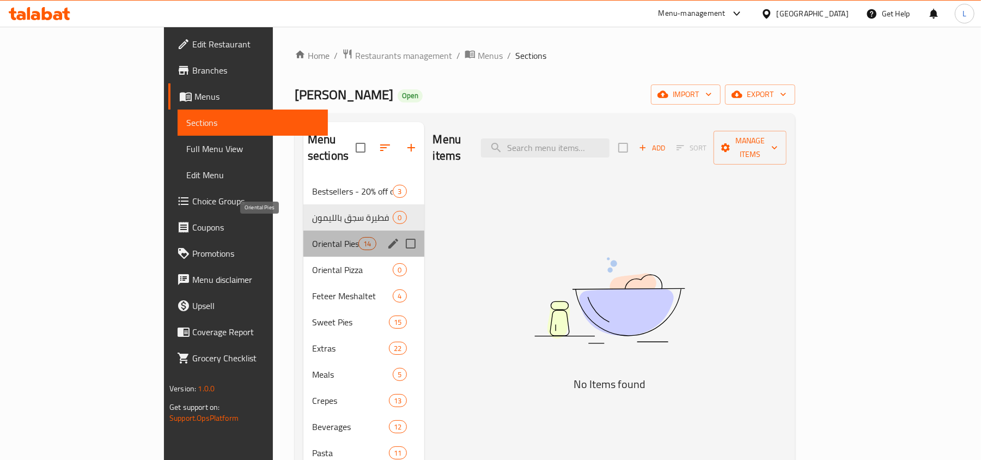
click at [312, 237] on span "Oriental Pies" at bounding box center [335, 243] width 46 height 13
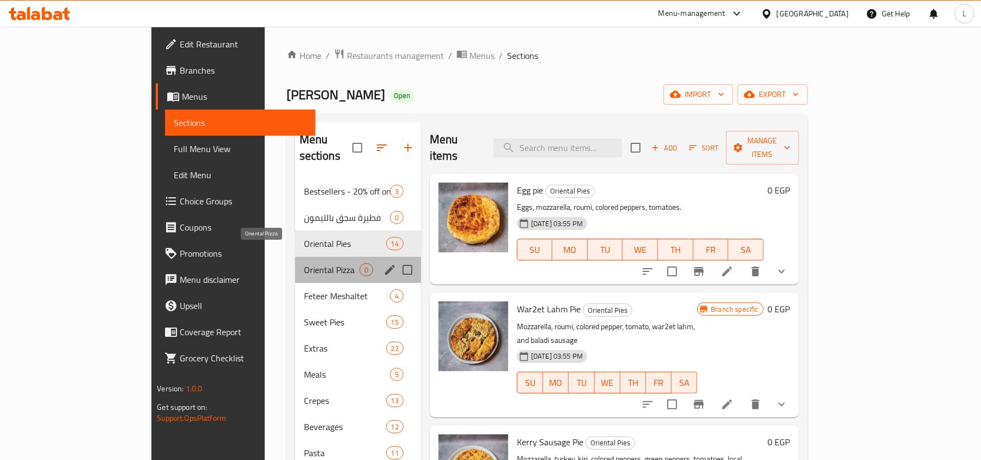
click at [304, 263] on span "Oriental Pizza" at bounding box center [332, 269] width 56 height 13
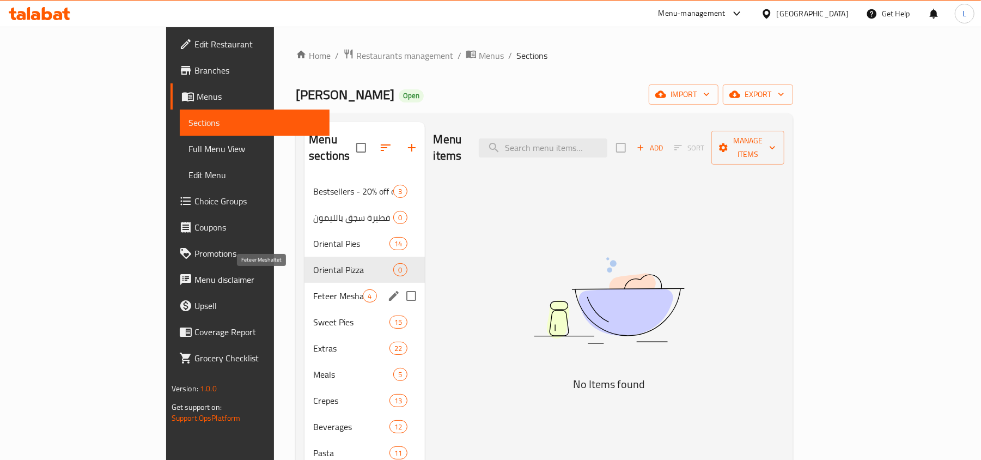
click at [313, 289] on span "Feteer Meshaltet" at bounding box center [338, 295] width 50 height 13
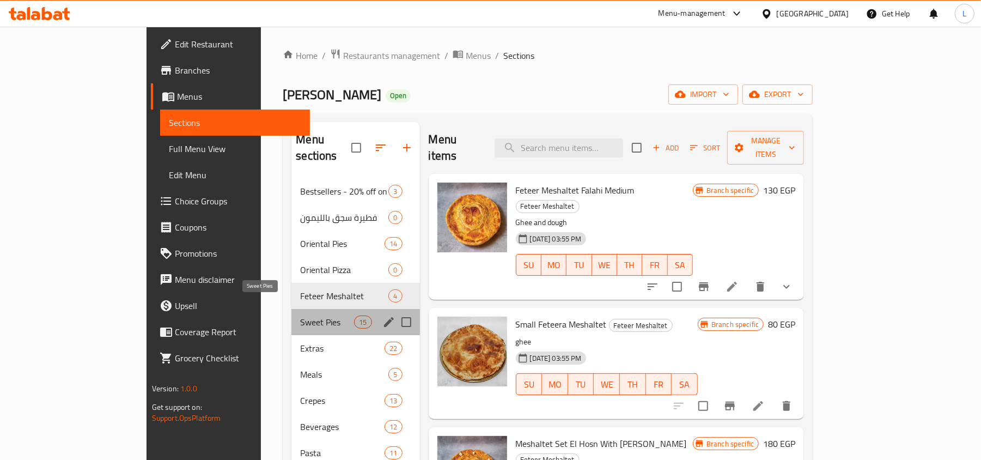
click at [300, 315] on span "Sweet Pies" at bounding box center [327, 321] width 54 height 13
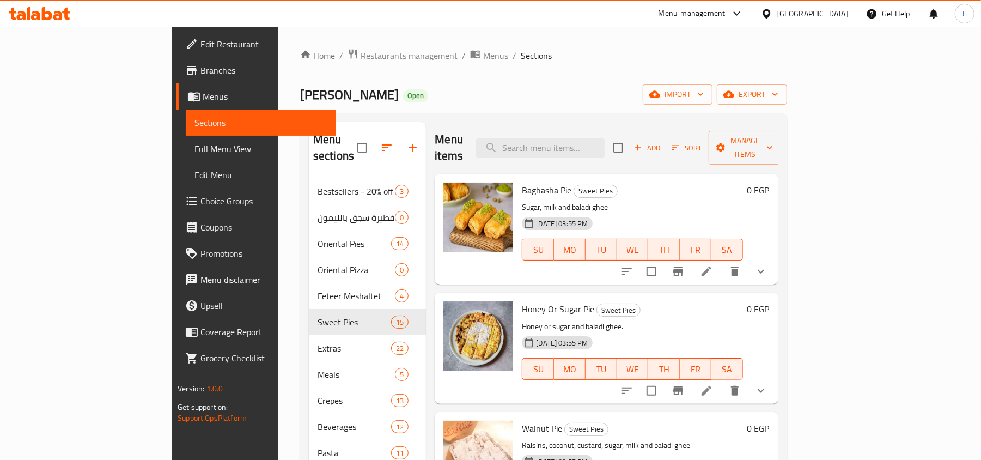
drag, startPoint x: 64, startPoint y: 151, endPoint x: 158, endPoint y: 15, distance: 165.6
click at [194, 151] on span "Full Menu View" at bounding box center [260, 148] width 133 height 13
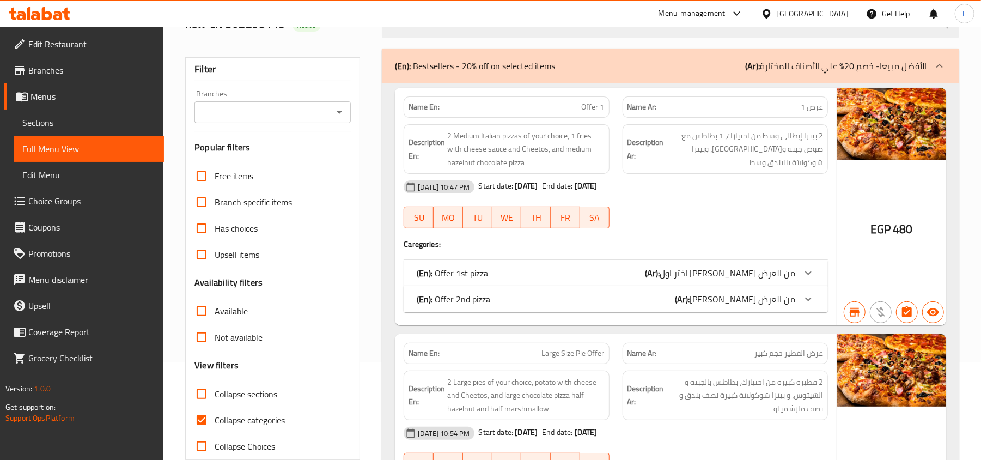
scroll to position [218, 0]
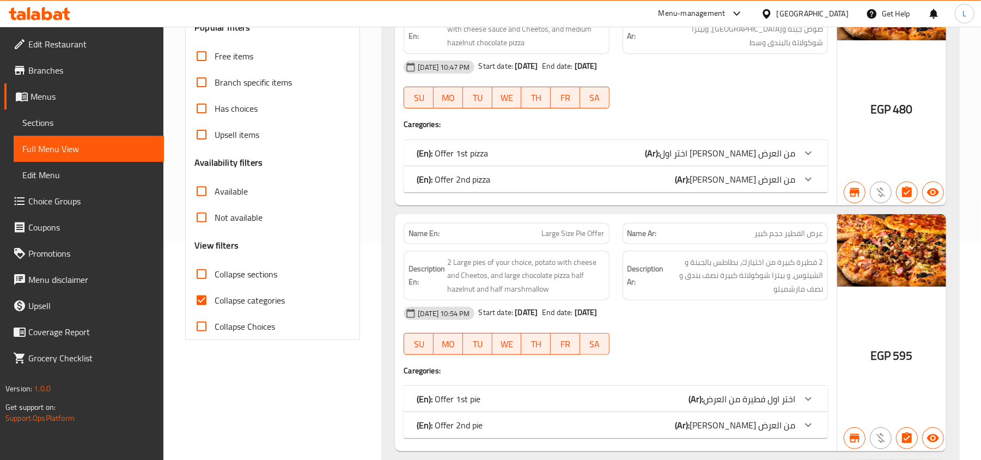
click at [200, 277] on input "Collapse sections" at bounding box center [202, 274] width 26 height 26
checkbox input "true"
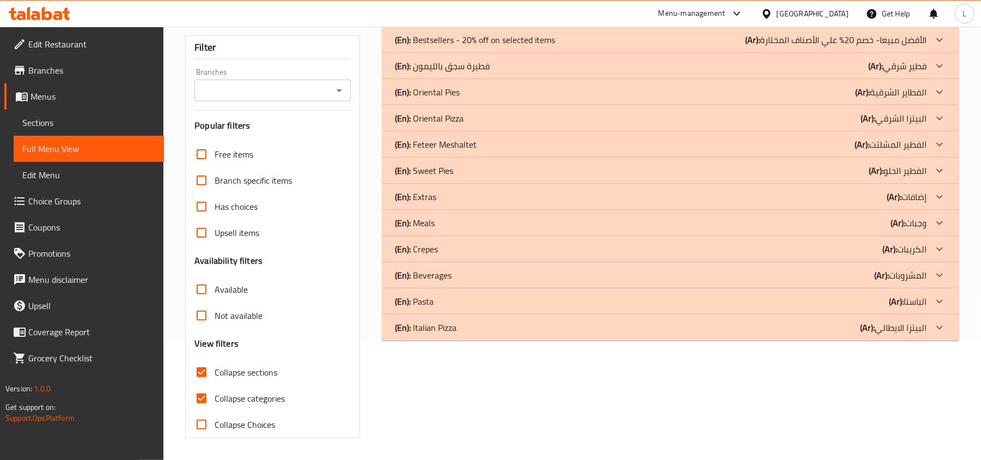
scroll to position [121, 0]
click at [938, 169] on icon at bounding box center [940, 170] width 7 height 4
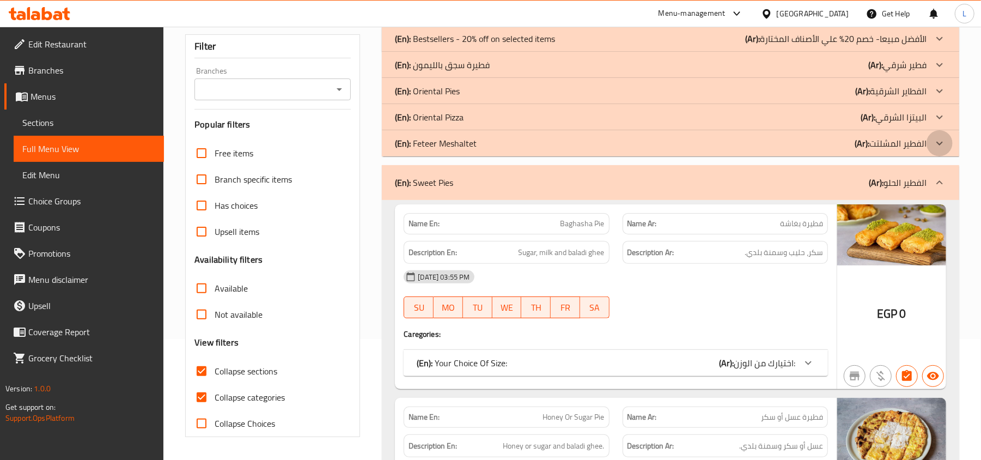
click at [942, 142] on icon at bounding box center [939, 143] width 13 height 13
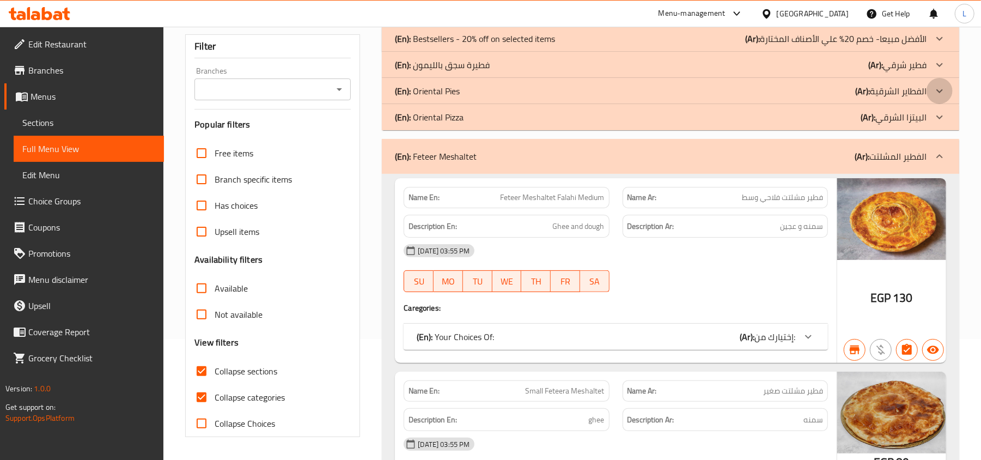
click at [940, 83] on div at bounding box center [940, 91] width 26 height 26
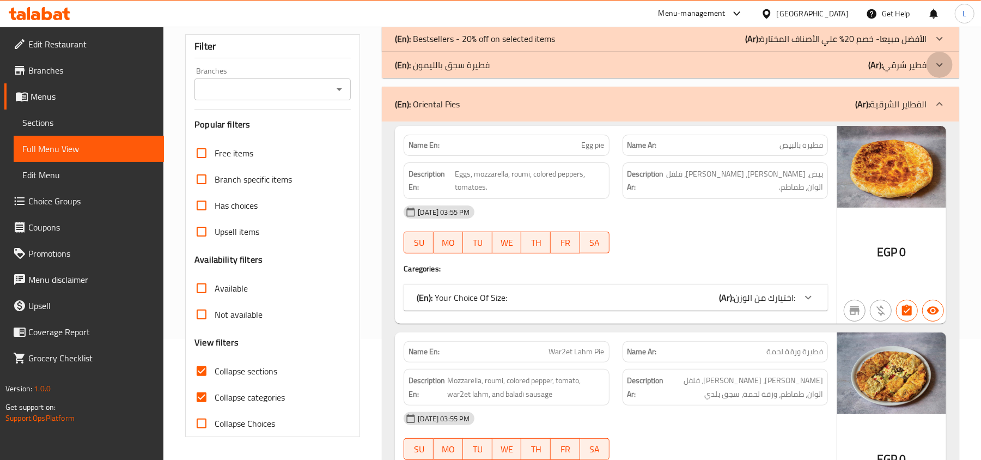
click at [945, 61] on icon at bounding box center [939, 64] width 13 height 13
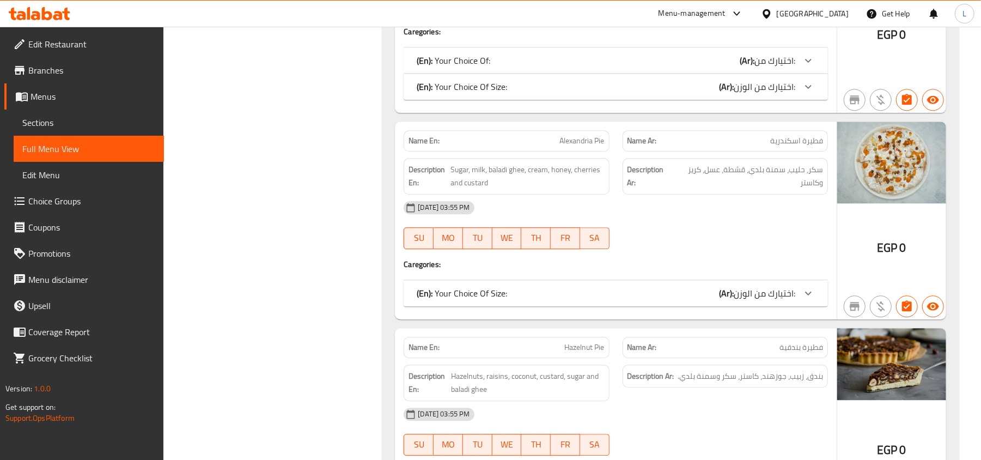
scroll to position [4915, 0]
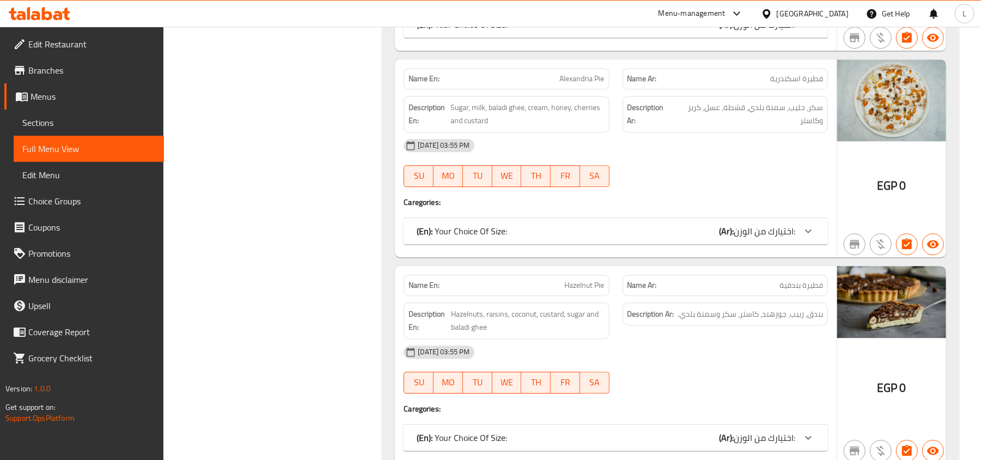
click at [40, 76] on span "Branches" at bounding box center [91, 70] width 127 height 13
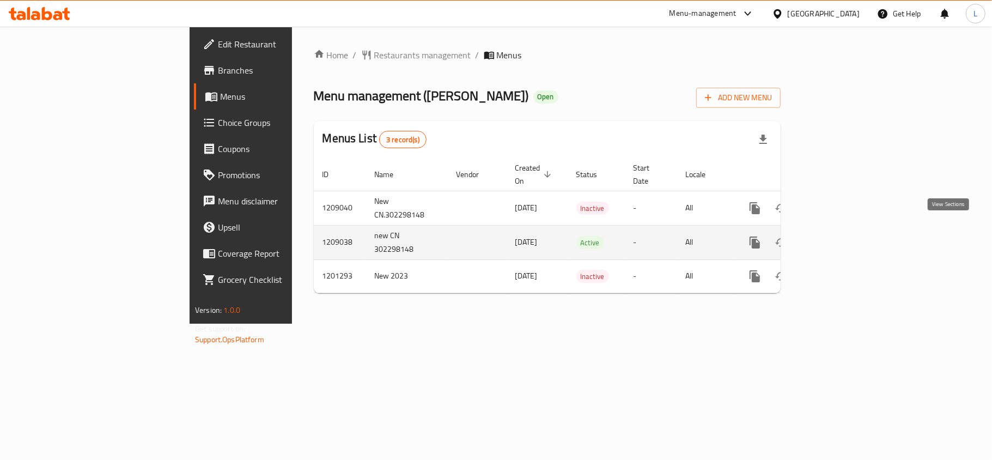
click at [840, 236] on icon "enhanced table" at bounding box center [833, 242] width 13 height 13
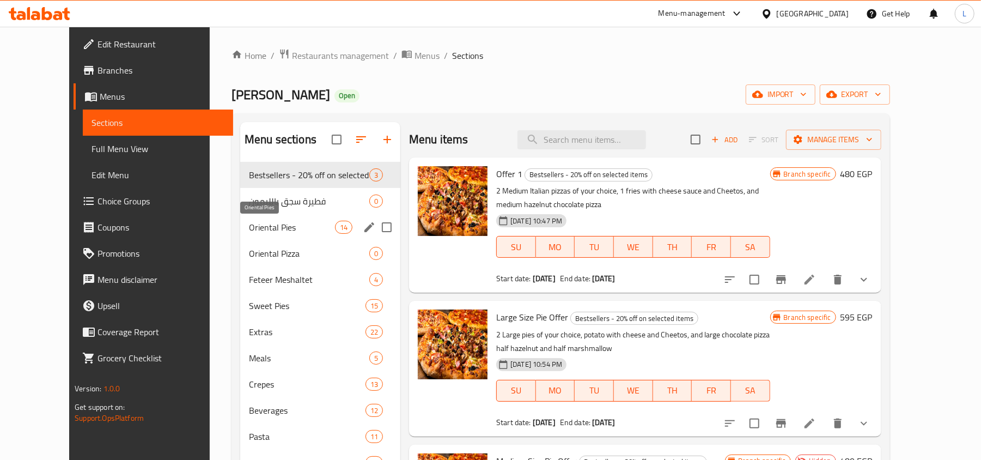
click at [279, 227] on span "Oriental Pies" at bounding box center [292, 227] width 86 height 13
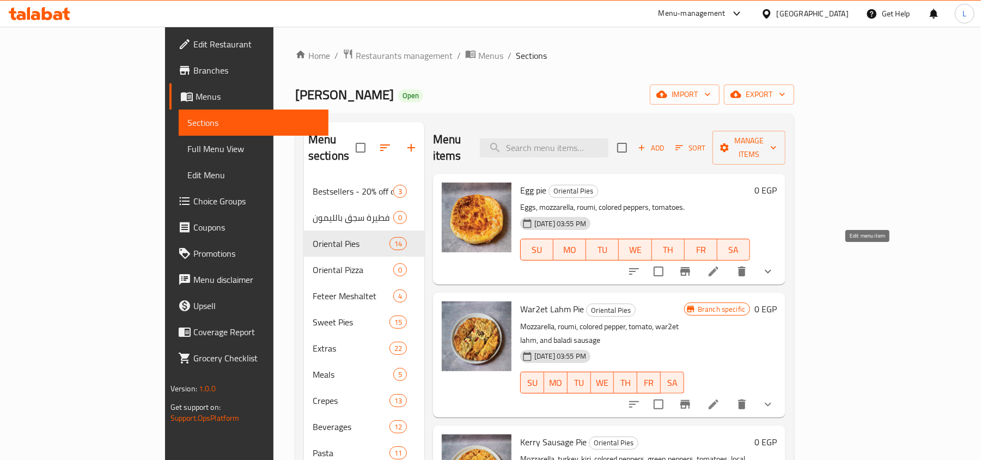
click at [719, 266] on icon at bounding box center [714, 271] width 10 height 10
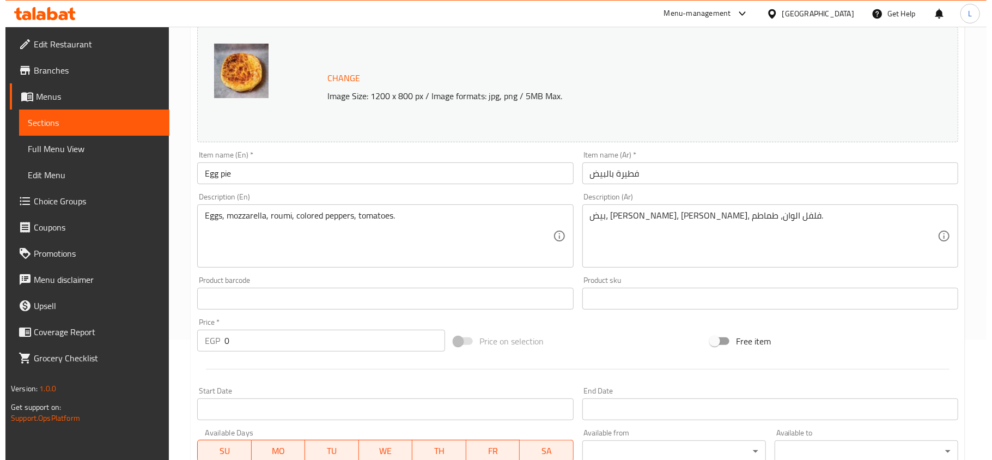
scroll to position [363, 0]
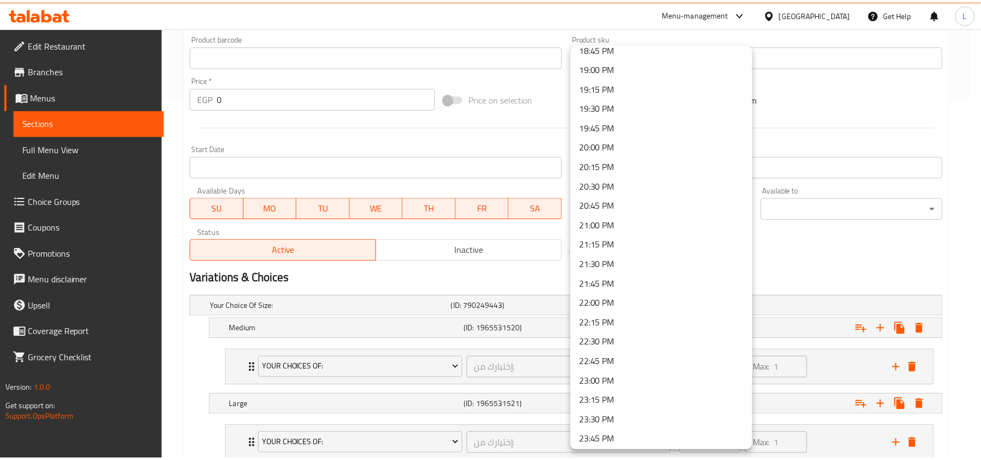
scroll to position [1504, 0]
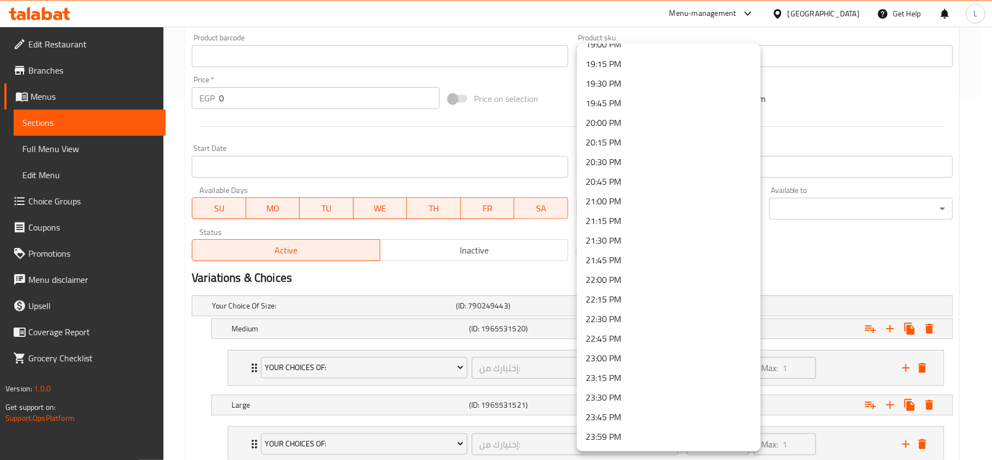
click at [51, 38] on div at bounding box center [496, 230] width 992 height 460
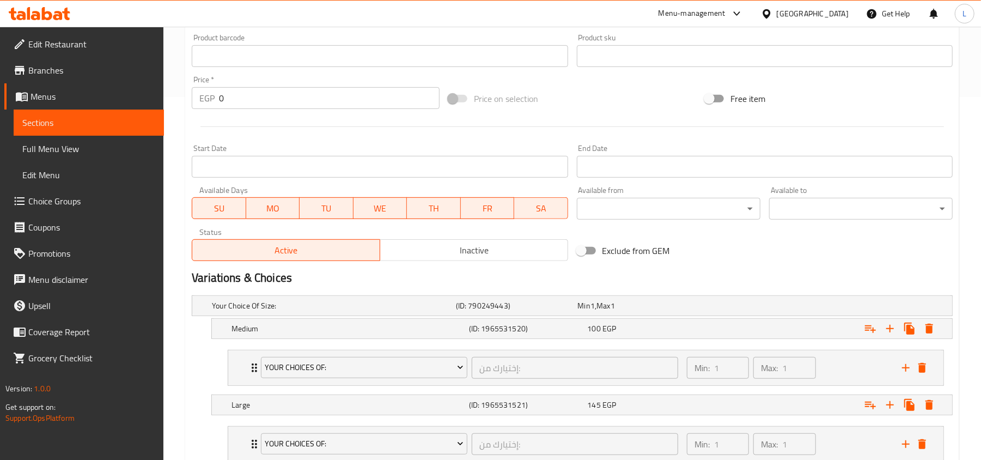
click at [51, 38] on div "00:00 AM 00:15 AM 00:30 AM 00:45 AM 01:00 AM 01:15 AM 01:30 AM 01:45 AM 02:00 A…" at bounding box center [490, 230] width 981 height 460
click at [62, 46] on span "Edit Restaurant" at bounding box center [91, 44] width 127 height 13
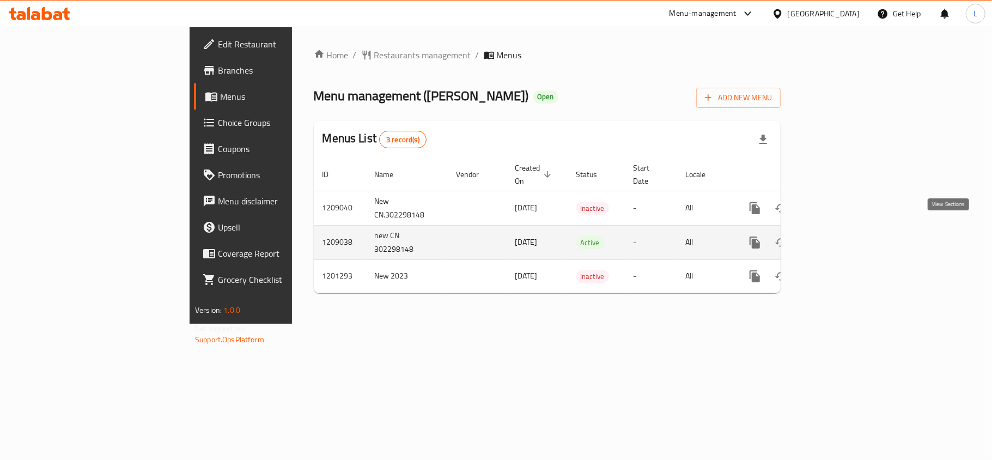
click at [847, 229] on link "enhanced table" at bounding box center [833, 242] width 26 height 26
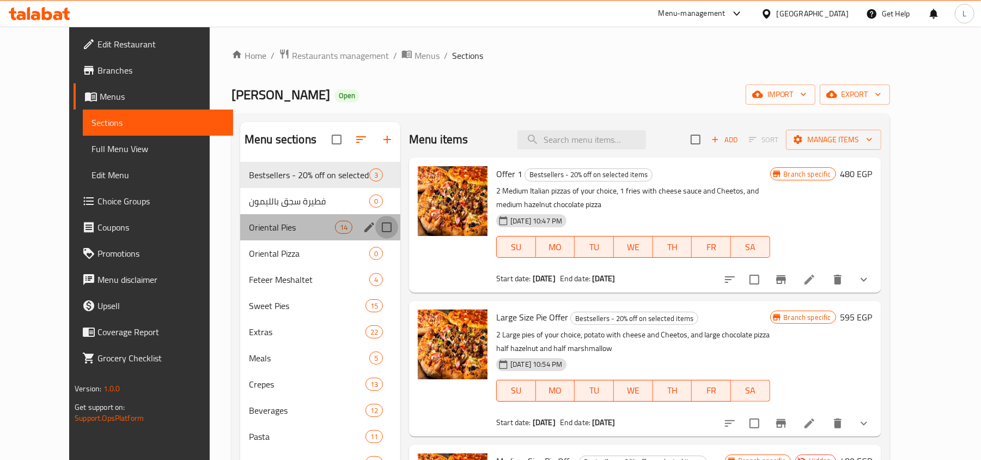
click at [375, 229] on input "Menu sections" at bounding box center [386, 227] width 23 height 23
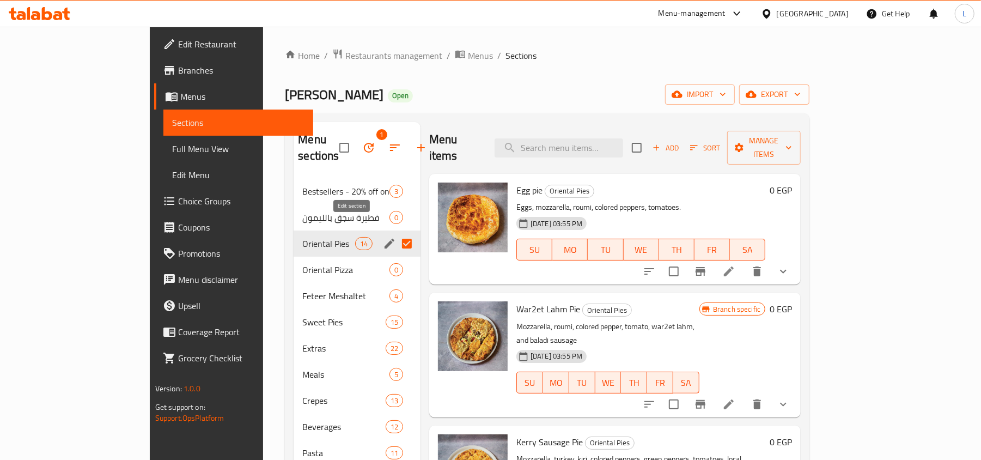
click at [385, 239] on icon "edit" at bounding box center [390, 244] width 10 height 10
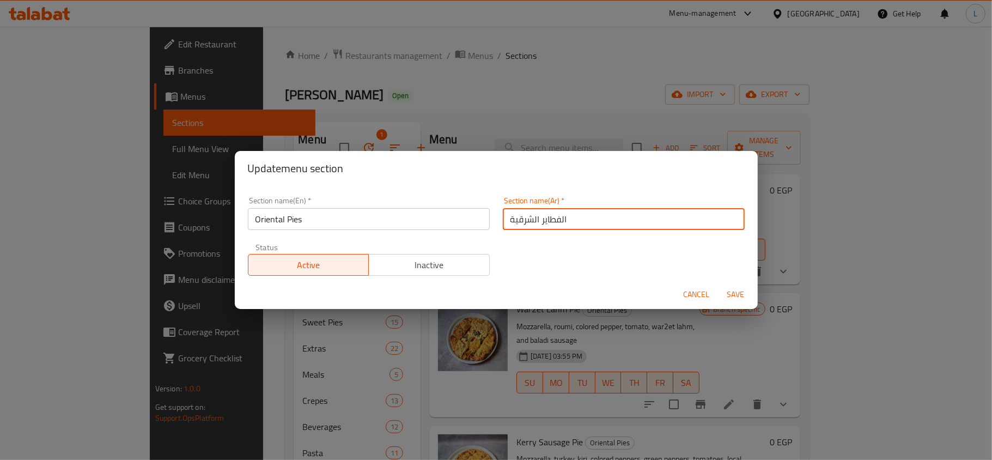
drag, startPoint x: 581, startPoint y: 228, endPoint x: 443, endPoint y: 194, distance: 141.3
click at [443, 194] on div "Section name(En)   * Oriental Pies Section name(En) * Section name(Ar)   * الفط…" at bounding box center [496, 236] width 510 height 92
click at [689, 291] on span "Cancel" at bounding box center [697, 295] width 26 height 14
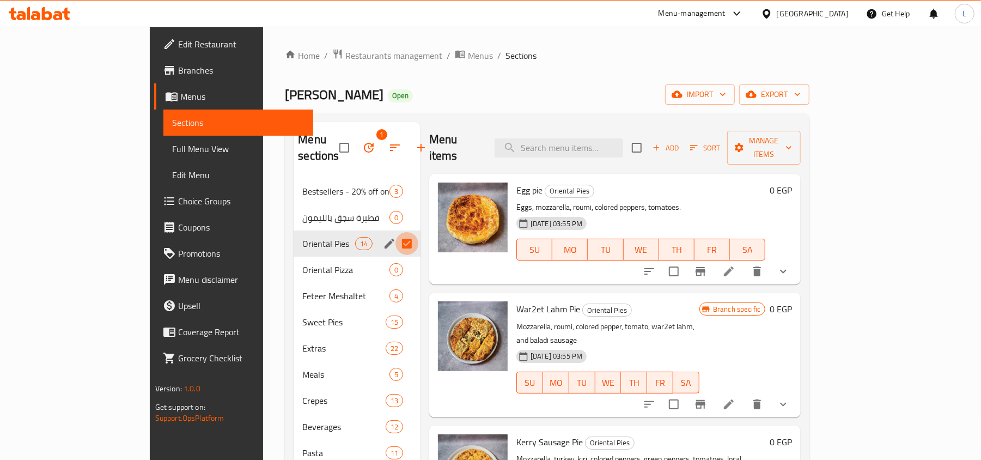
click at [396, 232] on input "Menu sections" at bounding box center [407, 243] width 23 height 23
checkbox input "false"
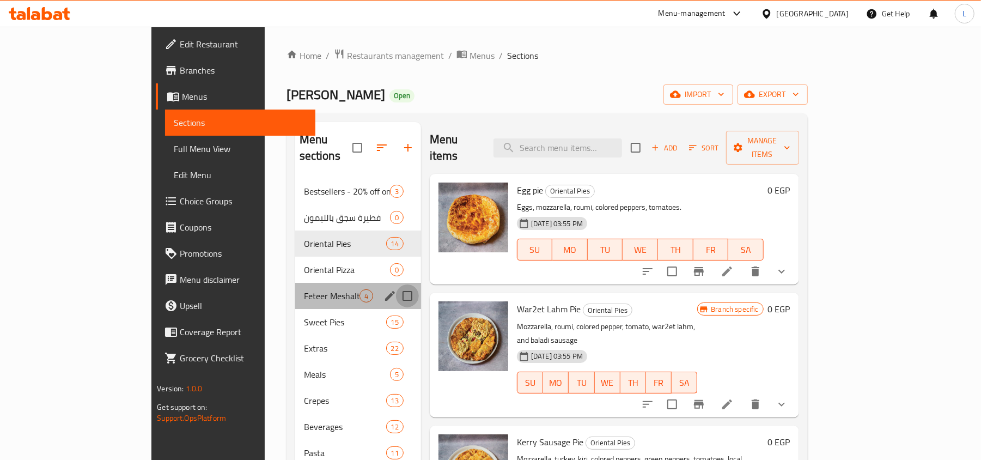
click at [396, 284] on input "Menu sections" at bounding box center [407, 295] width 23 height 23
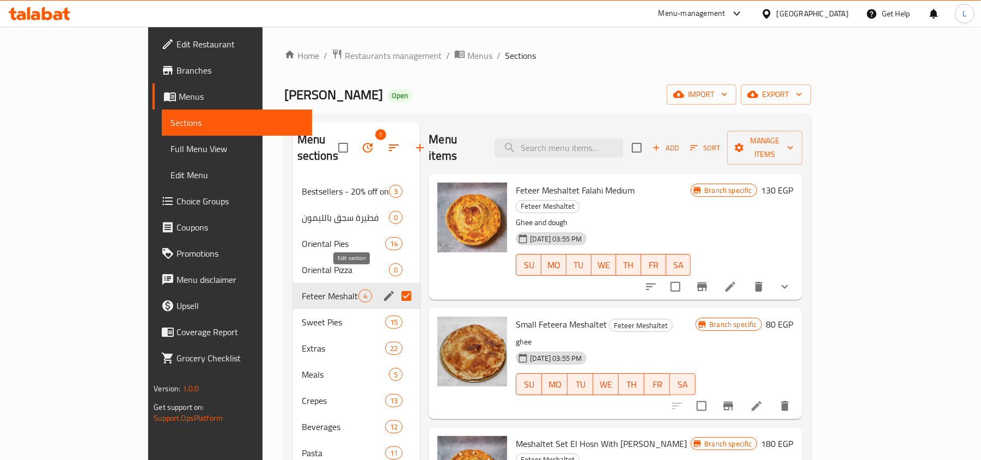
click at [382, 289] on icon "edit" at bounding box center [388, 295] width 13 height 13
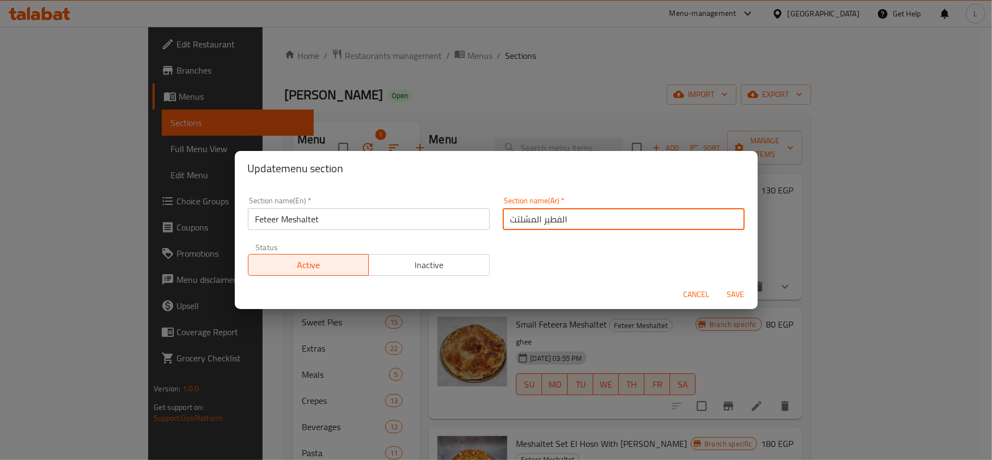
drag, startPoint x: 583, startPoint y: 218, endPoint x: 432, endPoint y: 202, distance: 151.9
click at [432, 202] on div "Section name(En)   * Feteer Meshaltet Section name(En) * Section name(Ar)   * ا…" at bounding box center [496, 236] width 510 height 92
click at [698, 300] on span "Cancel" at bounding box center [697, 295] width 26 height 14
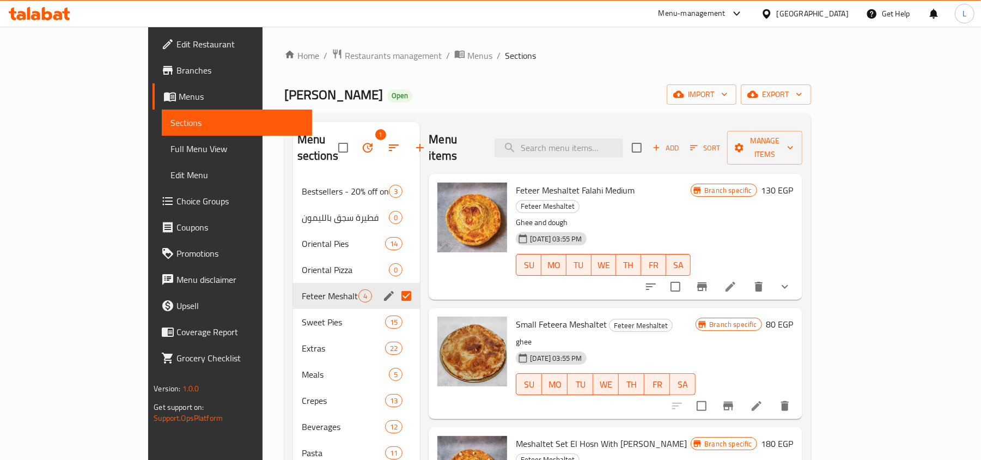
click at [395, 284] on input "Menu sections" at bounding box center [406, 295] width 23 height 23
checkbox input "false"
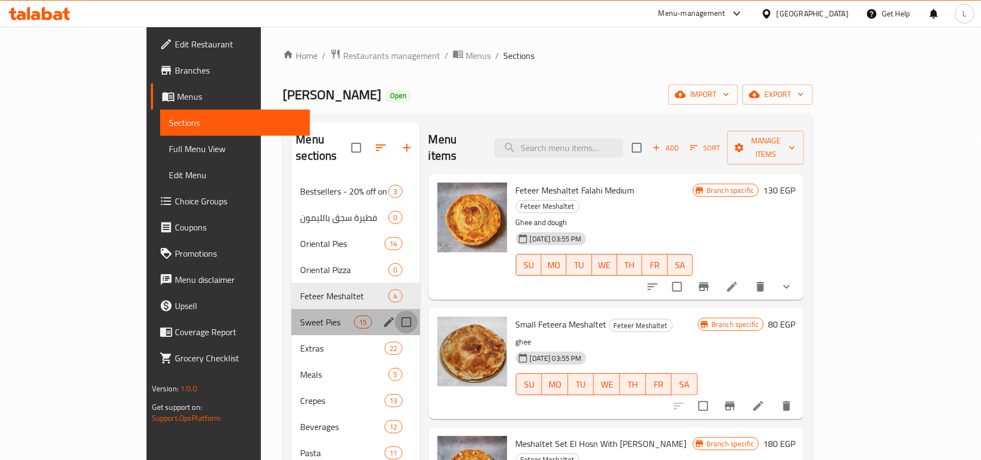
click at [395, 311] on input "Menu sections" at bounding box center [406, 322] width 23 height 23
checkbox input "true"
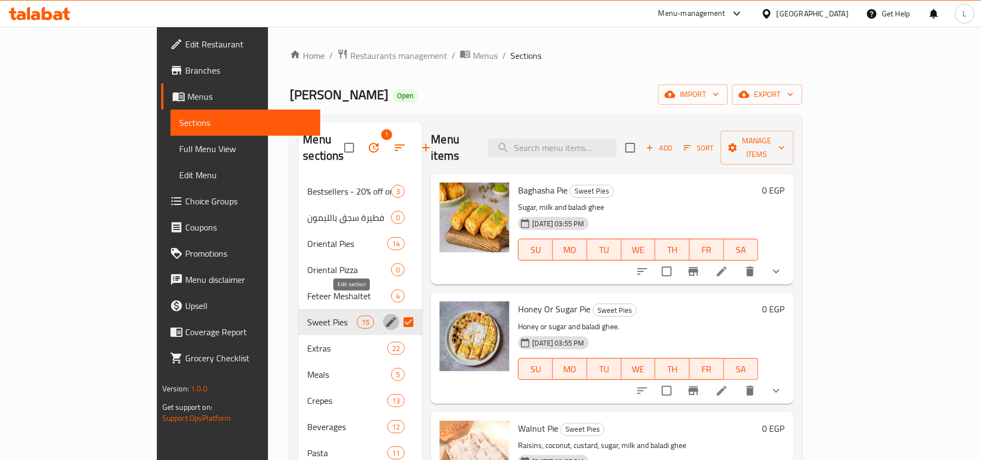
click at [386, 317] on icon "edit" at bounding box center [391, 322] width 10 height 10
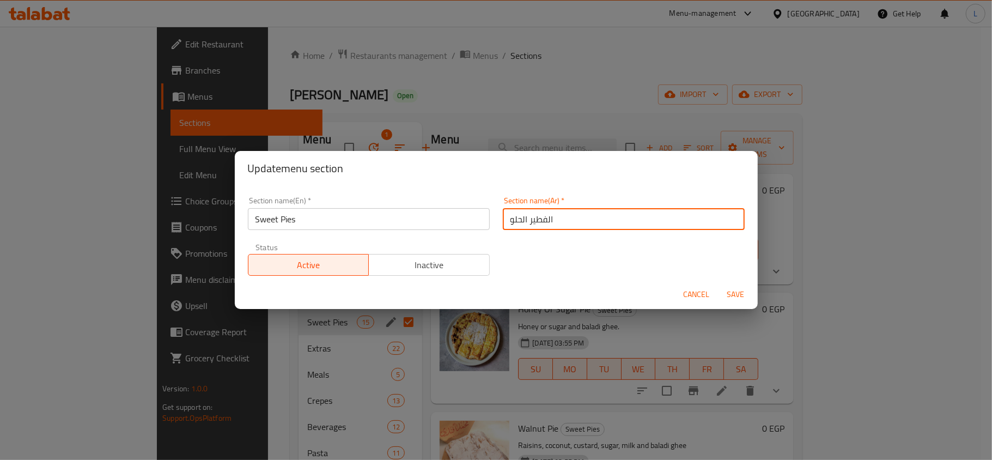
drag, startPoint x: 561, startPoint y: 218, endPoint x: 415, endPoint y: 158, distance: 157.5
click at [451, 208] on div "Section name(En)   * Sweet Pies Section name(En) * Section name(Ar)   * الفطير …" at bounding box center [496, 236] width 510 height 92
click at [682, 284] on button "Cancel" at bounding box center [696, 294] width 35 height 20
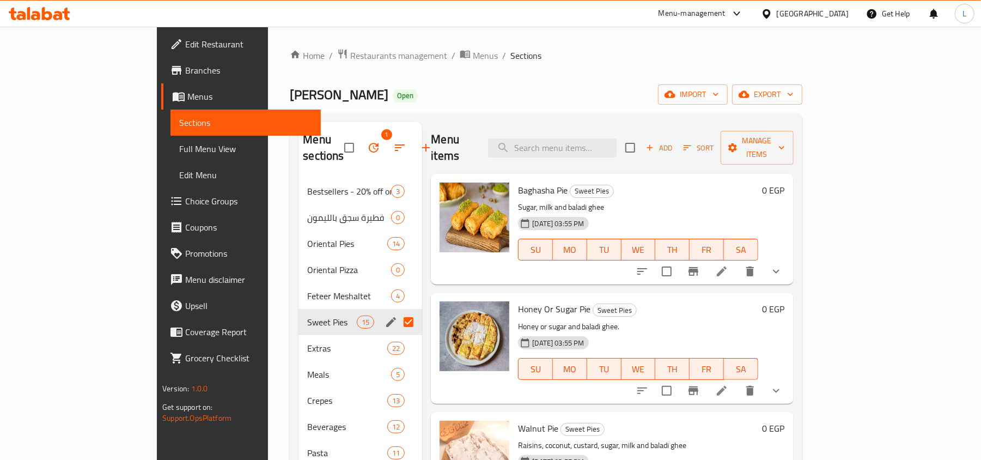
click at [161, 78] on link "Branches" at bounding box center [241, 70] width 160 height 26
